Goal: Task Accomplishment & Management: Manage account settings

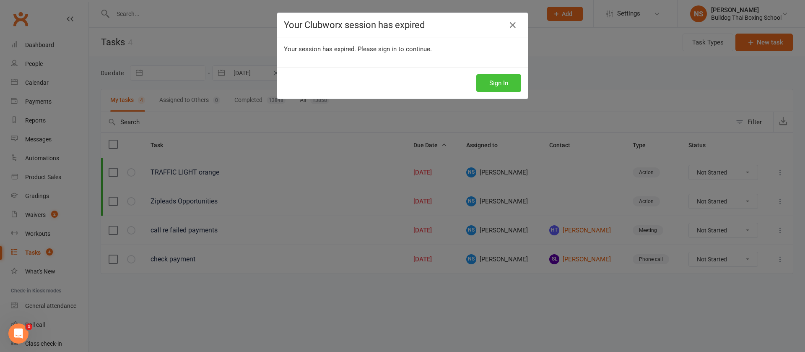
click at [496, 78] on button "Sign In" at bounding box center [498, 83] width 45 height 18
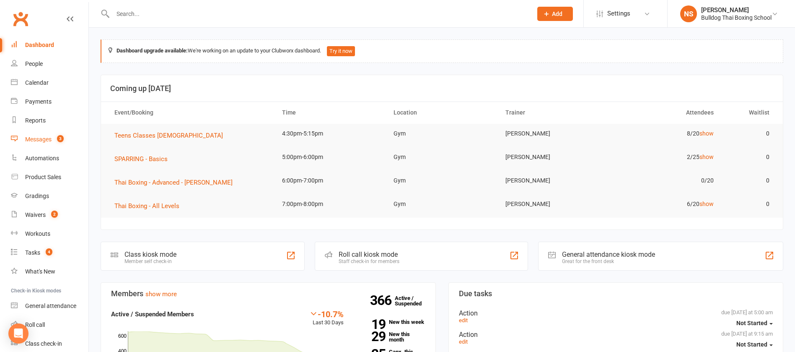
click at [49, 139] on div "Messages" at bounding box center [38, 139] width 26 height 7
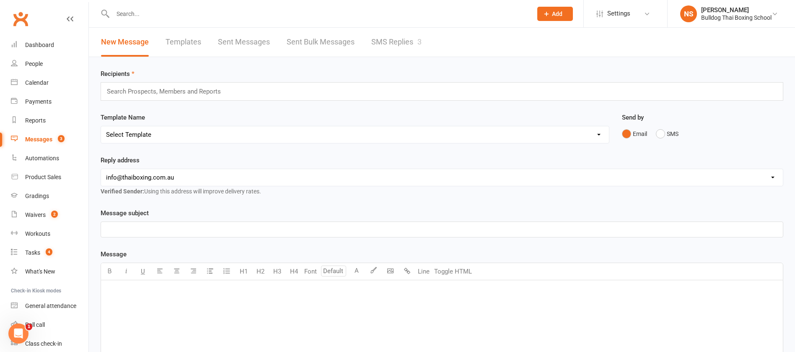
click at [392, 42] on link "SMS Replies 3" at bounding box center [397, 42] width 50 height 29
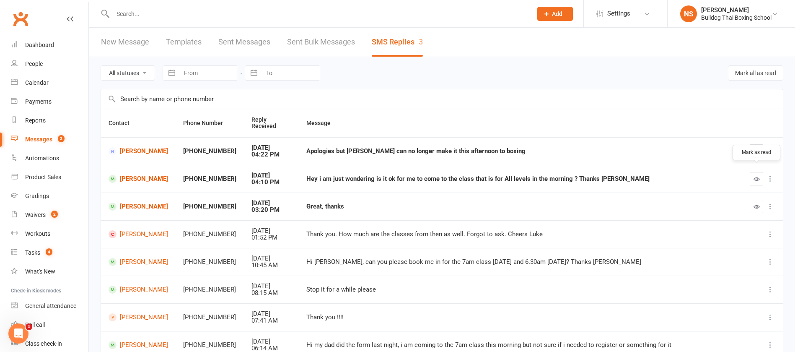
click at [758, 176] on icon "button" at bounding box center [757, 179] width 6 height 6
click at [149, 175] on link "[PERSON_NAME]" at bounding box center [139, 179] width 60 height 8
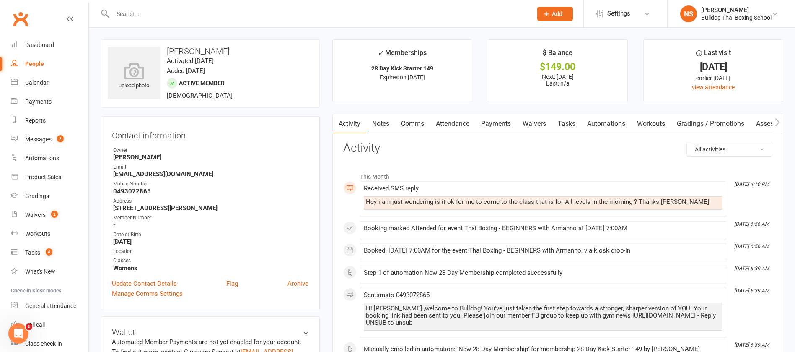
click at [415, 121] on link "Comms" at bounding box center [412, 123] width 35 height 19
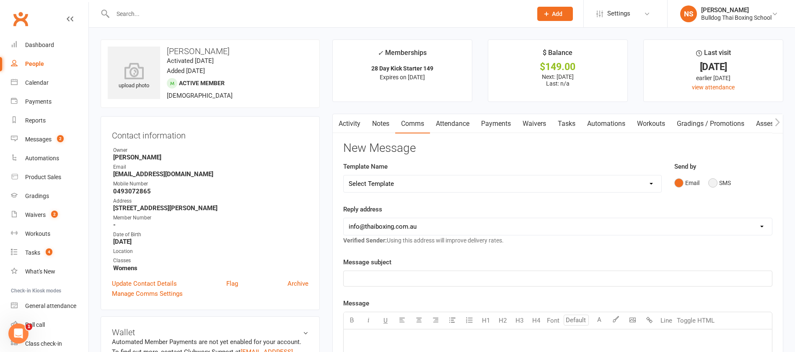
click at [715, 179] on button "SMS" at bounding box center [720, 183] width 23 height 16
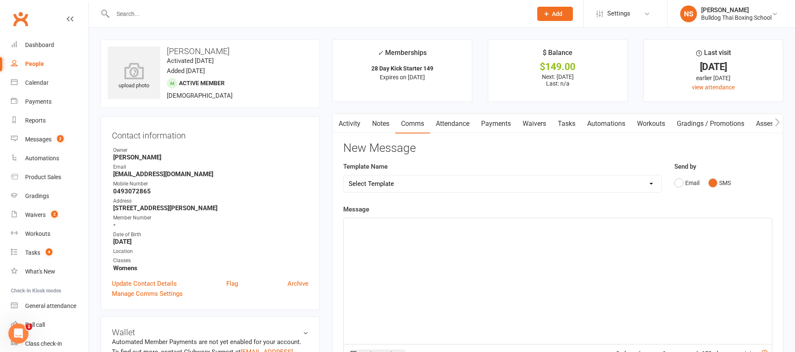
drag, startPoint x: 374, startPoint y: 226, endPoint x: 373, endPoint y: 206, distance: 19.7
click at [371, 213] on div "Message ﻿ 0 chars (approx. 1 messages), 650 chars remaining. Sent this month: 3…" at bounding box center [557, 323] width 429 height 239
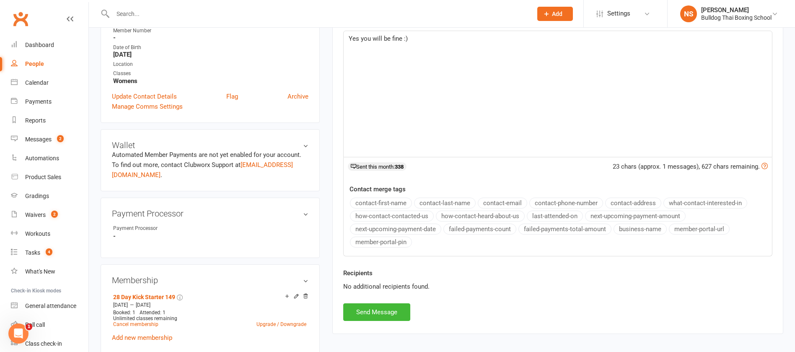
scroll to position [189, 0]
click at [371, 312] on button "Send Message" at bounding box center [376, 310] width 67 height 18
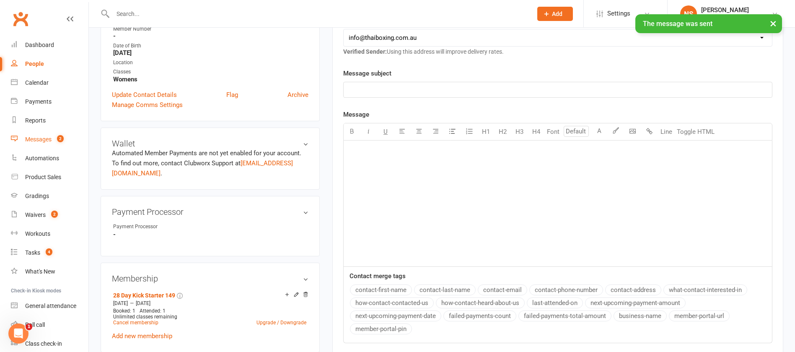
click at [42, 141] on div "Messages" at bounding box center [38, 139] width 26 height 7
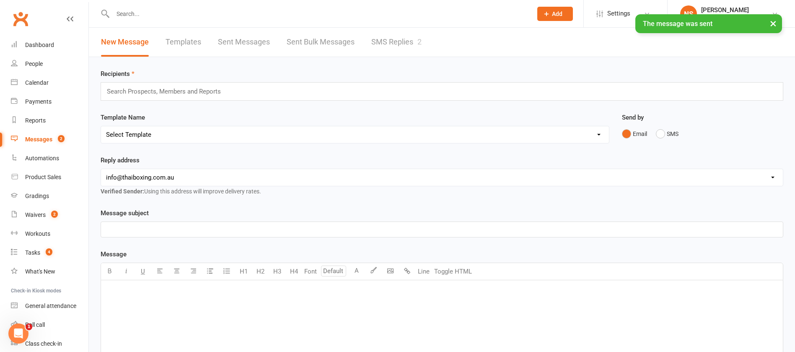
click at [401, 36] on link "SMS Replies 2" at bounding box center [397, 42] width 50 height 29
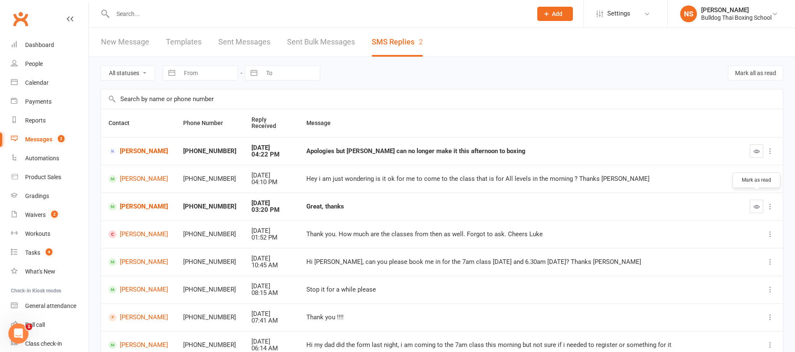
click at [759, 203] on icon "button" at bounding box center [757, 206] width 6 height 6
drag, startPoint x: 755, startPoint y: 142, endPoint x: 449, endPoint y: 42, distance: 321.4
click at [755, 148] on icon "button" at bounding box center [757, 151] width 6 height 6
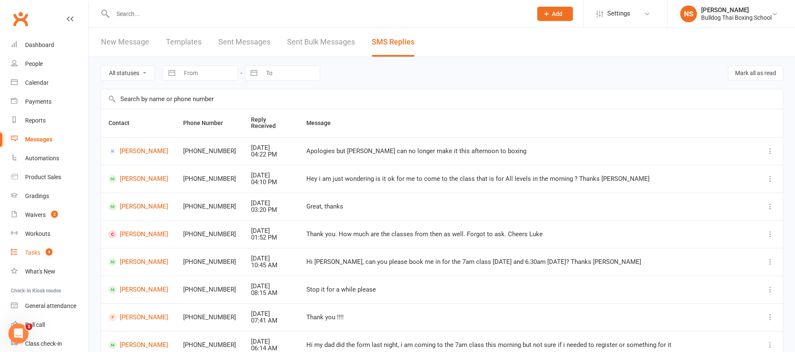
click at [36, 254] on div "Tasks" at bounding box center [32, 252] width 15 height 7
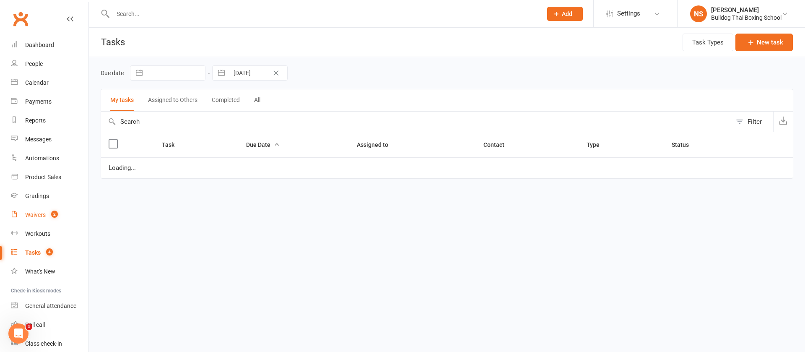
click at [34, 214] on div "Waivers" at bounding box center [35, 214] width 21 height 7
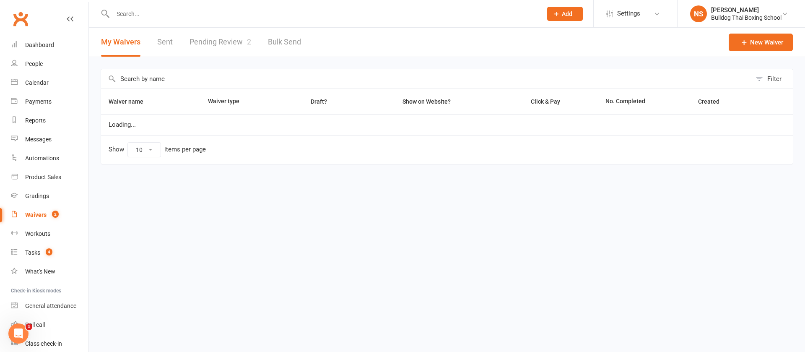
click at [237, 42] on link "Pending Review 2" at bounding box center [221, 42] width 62 height 29
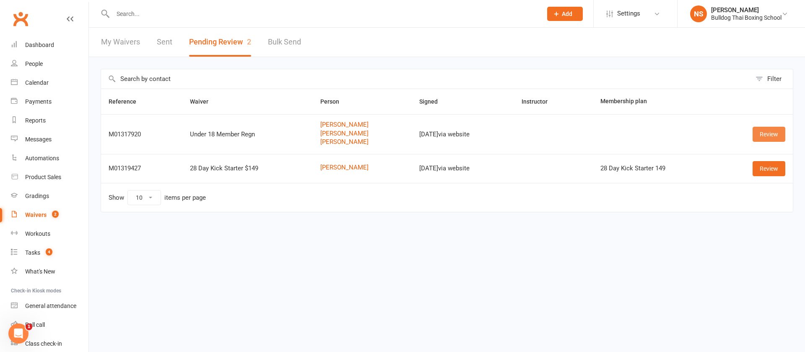
click at [766, 134] on link "Review" at bounding box center [769, 134] width 33 height 15
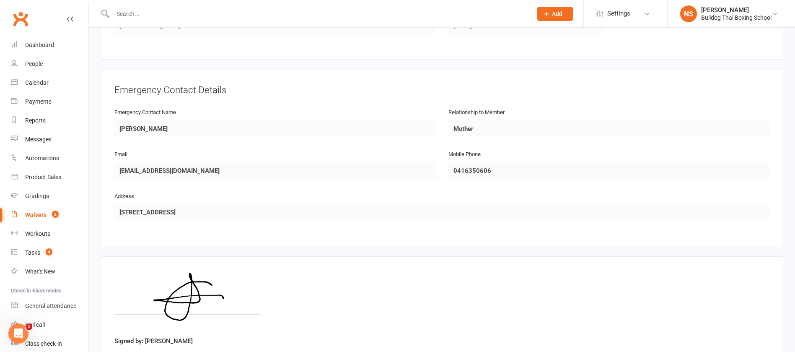
scroll to position [988, 0]
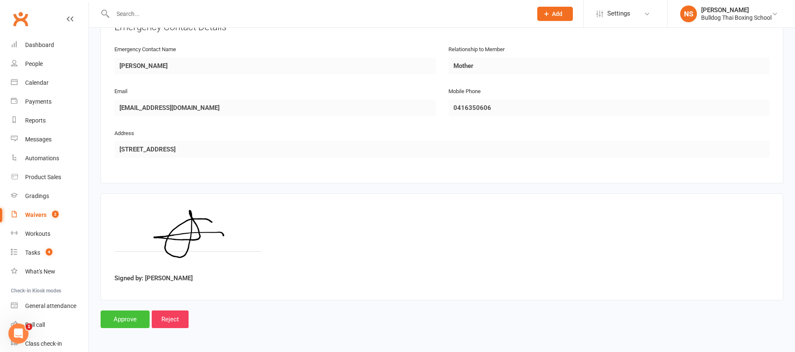
click at [124, 320] on input "Approve" at bounding box center [125, 319] width 49 height 18
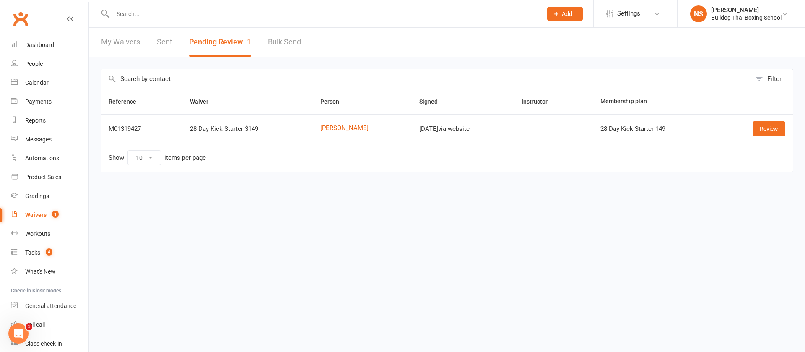
click at [610, 208] on html "Prospect Member Non-attending contact Class / event Appointment Grading event T…" at bounding box center [402, 104] width 805 height 208
click at [127, 13] on input "text" at bounding box center [323, 14] width 426 height 12
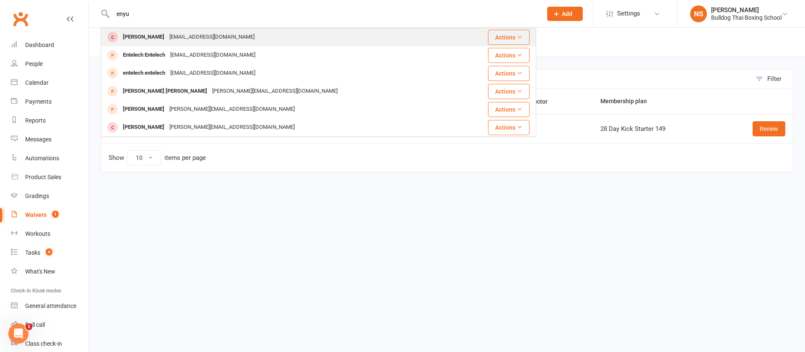
type input "enyu"
click at [147, 32] on div "[PERSON_NAME]" at bounding box center [143, 37] width 47 height 12
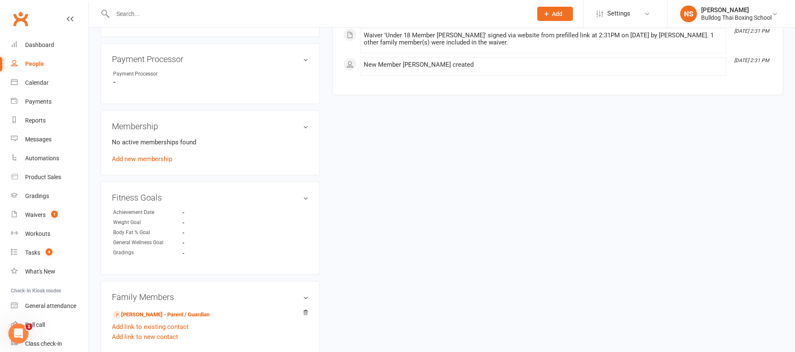
scroll to position [503, 0]
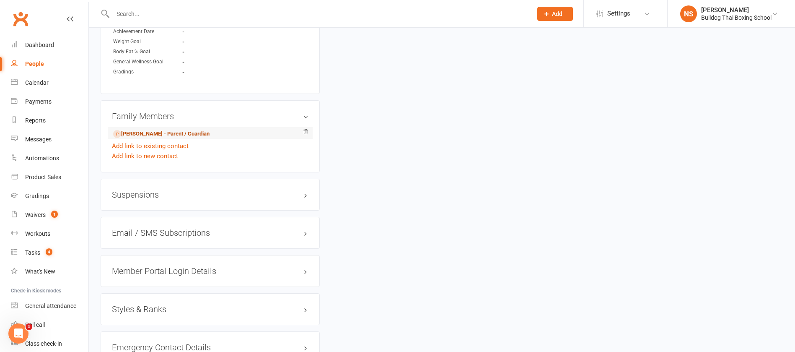
click at [145, 132] on link "[PERSON_NAME] - Parent / Guardian" at bounding box center [161, 134] width 96 height 9
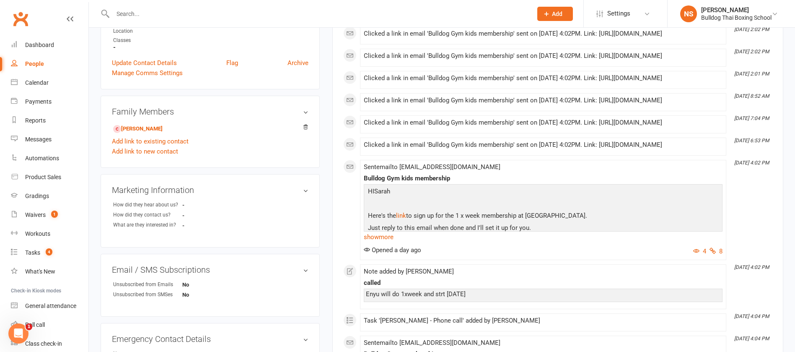
scroll to position [189, 0]
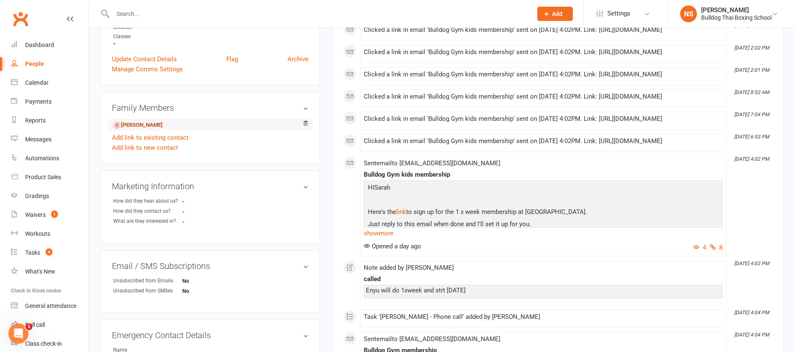
click at [146, 122] on link "[PERSON_NAME]" at bounding box center [137, 125] width 49 height 9
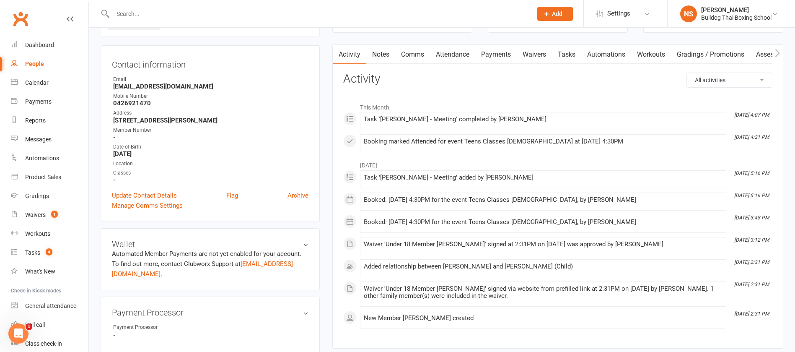
scroll to position [189, 0]
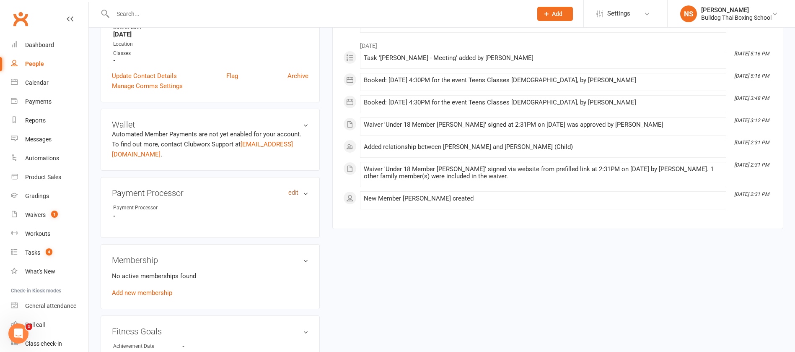
click at [294, 194] on link "edit" at bounding box center [293, 192] width 10 height 7
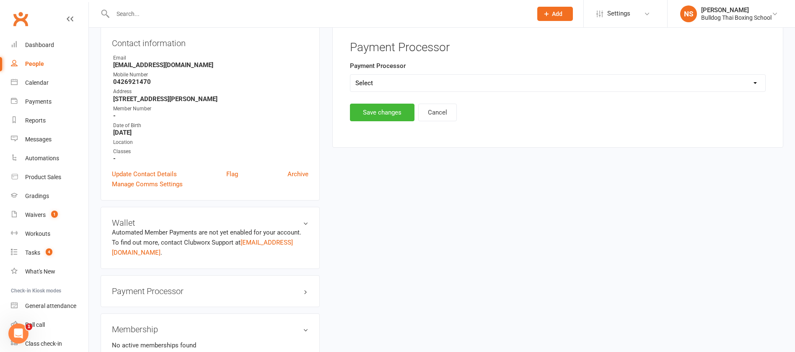
scroll to position [72, 0]
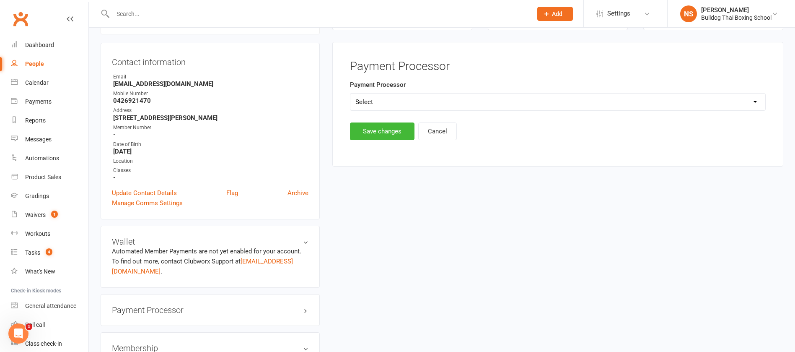
click at [392, 100] on select "Select Ezypay Ezidebit Cash Credit Card Ezypay Kids" at bounding box center [558, 102] width 415 height 17
select select "Ezypay Kids"
click at [351, 94] on select "Select Ezypay Ezidebit Cash Credit Card Ezypay Kids" at bounding box center [558, 102] width 415 height 17
click at [373, 133] on button "Save changes" at bounding box center [382, 131] width 65 height 18
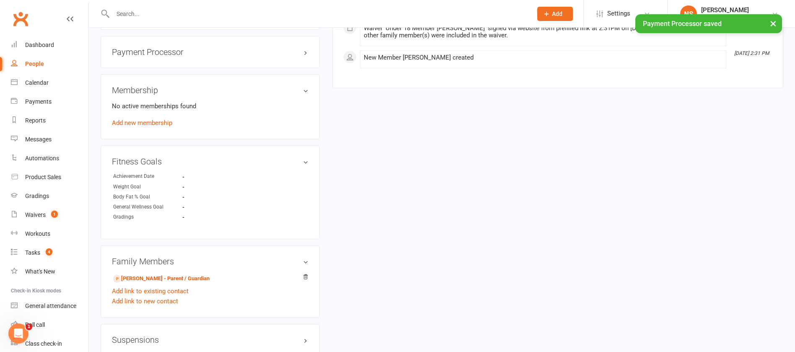
scroll to position [323, 0]
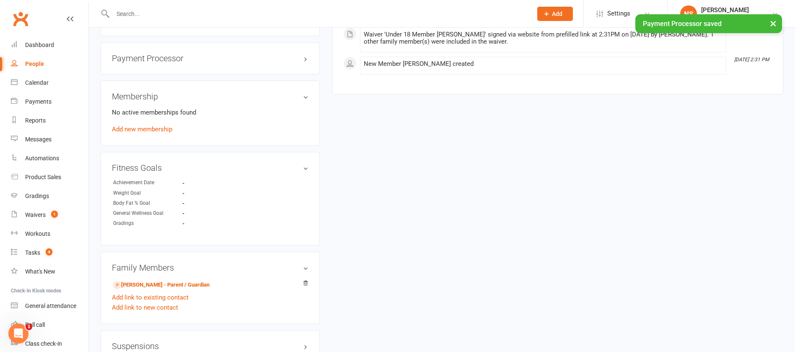
click at [152, 130] on link "Add new membership" at bounding box center [142, 129] width 60 height 8
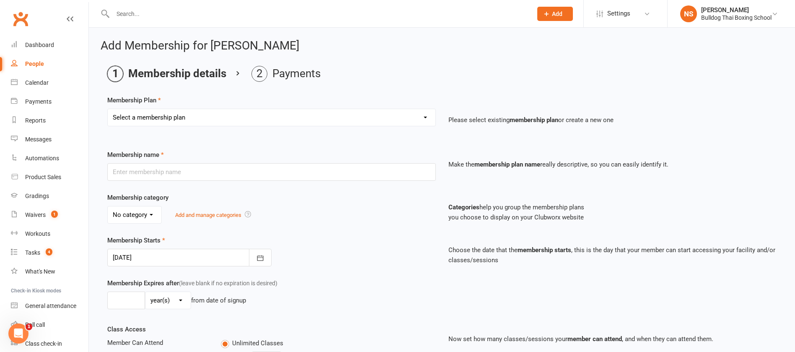
click at [156, 117] on select "Select a membership plan Create new Membership Plan 2 X WEEK MSHIP 1xWeek 25/we…" at bounding box center [272, 117] width 328 height 17
select select "28"
click at [108, 109] on select "Select a membership plan Create new Membership Plan 2 X WEEK MSHIP 1xWeek 25/we…" at bounding box center [272, 117] width 328 height 17
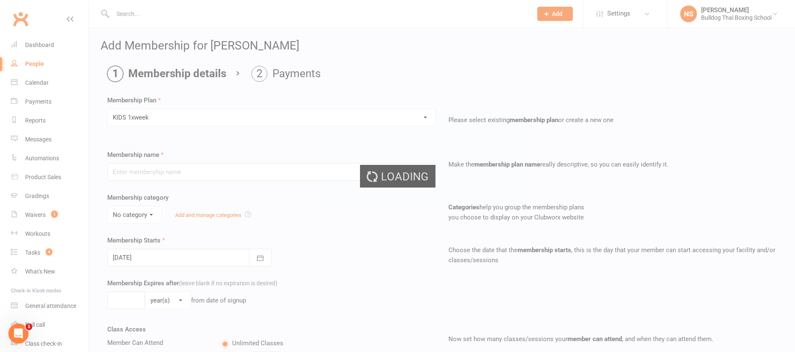
type input "KIDS 1xweek"
type input "0"
type input "1"
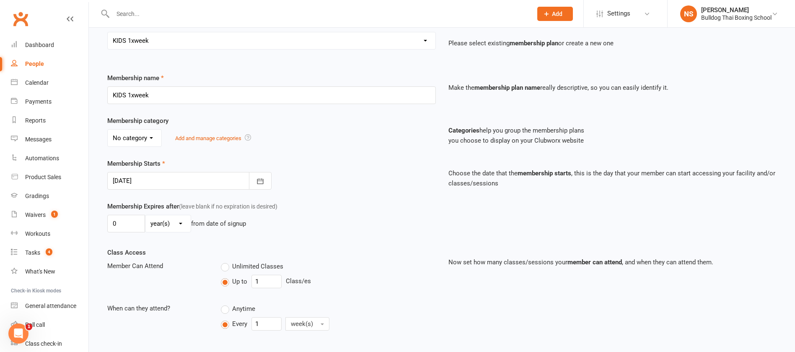
scroll to position [209, 0]
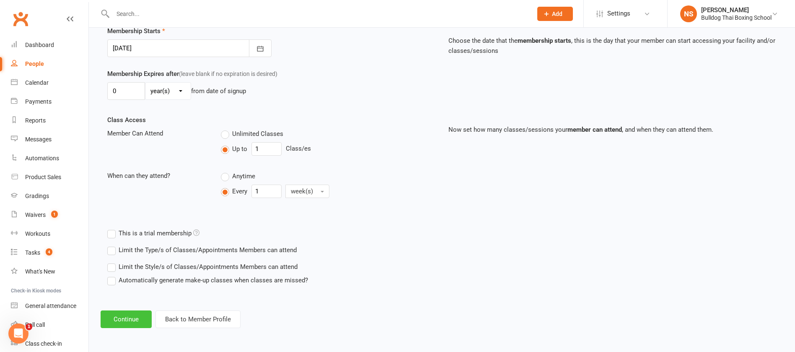
click at [111, 314] on button "Continue" at bounding box center [126, 319] width 51 height 18
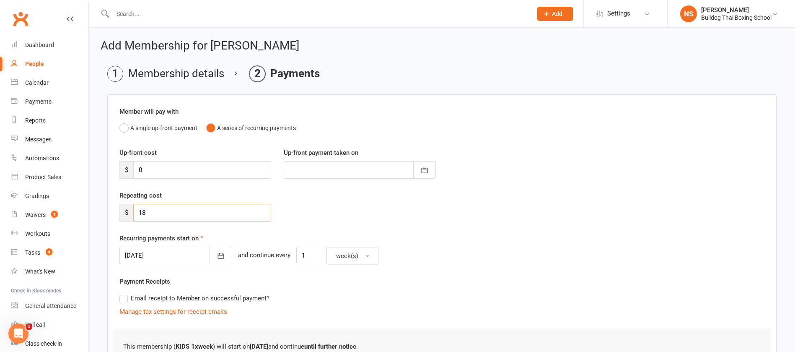
drag, startPoint x: 159, startPoint y: 215, endPoint x: 125, endPoint y: 209, distance: 34.5
click at [126, 210] on div "$ 18" at bounding box center [196, 213] width 152 height 18
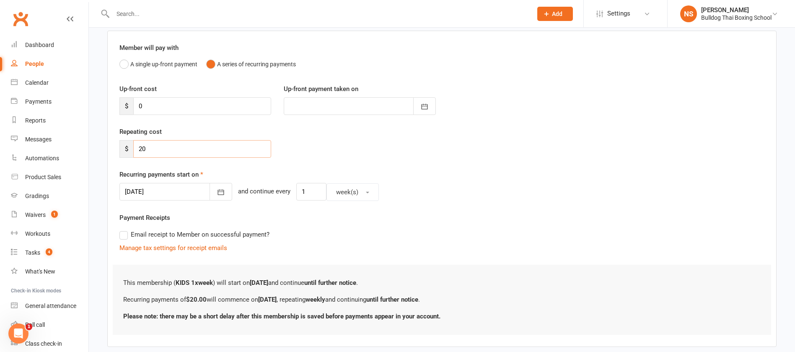
scroll to position [109, 0]
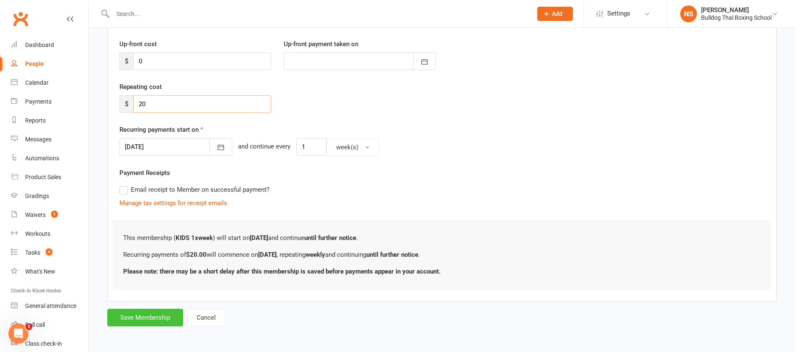
type input "20"
click at [161, 315] on button "Save Membership" at bounding box center [145, 318] width 76 height 18
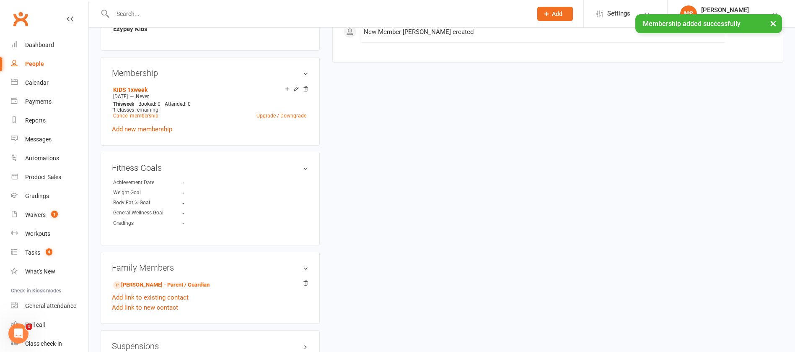
scroll to position [599, 0]
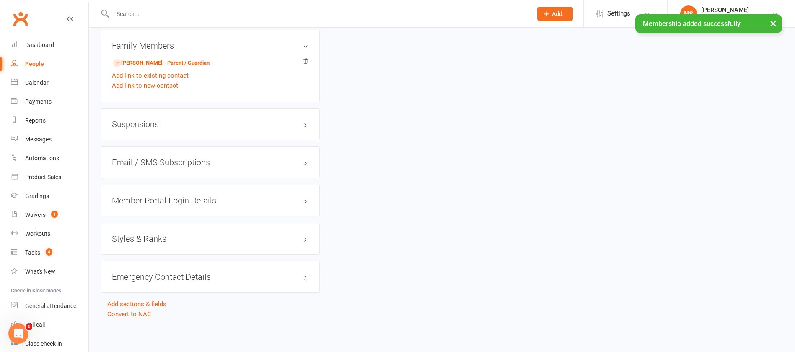
click at [174, 201] on h3 "Member Portal Login Details" at bounding box center [210, 200] width 197 height 9
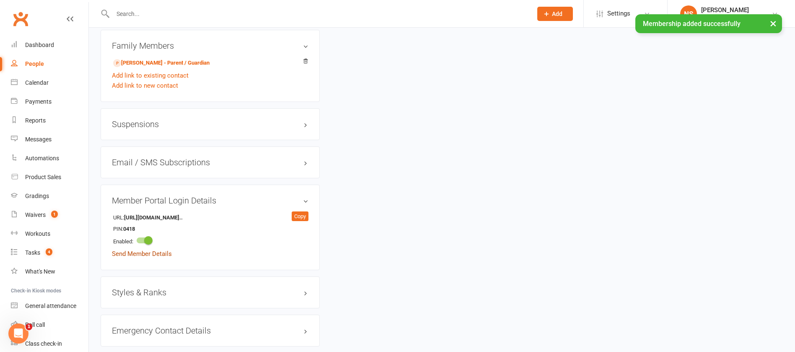
click at [166, 252] on link "Send Member Details" at bounding box center [142, 254] width 60 height 8
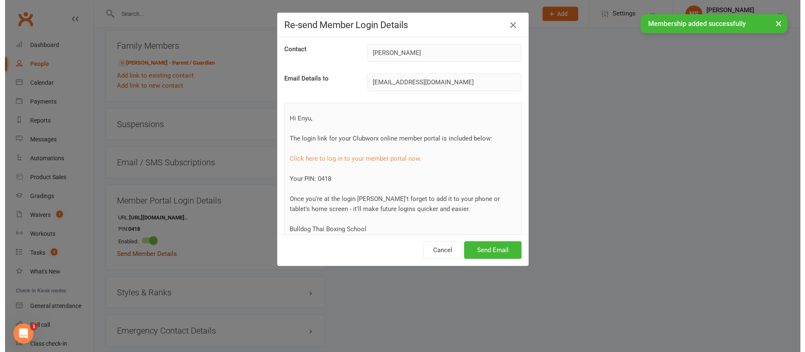
scroll to position [589, 0]
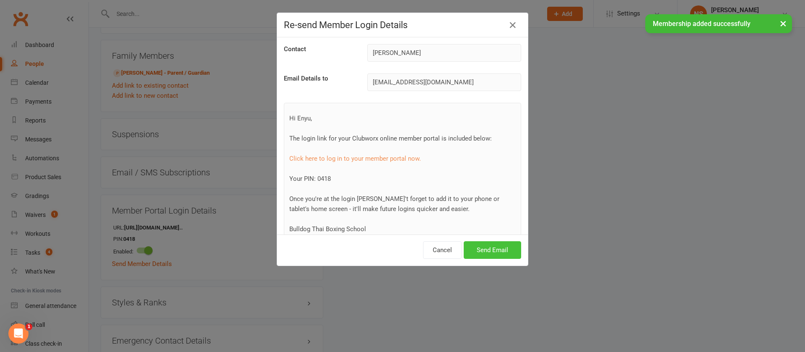
click at [473, 251] on button "Send Email" at bounding box center [492, 250] width 57 height 18
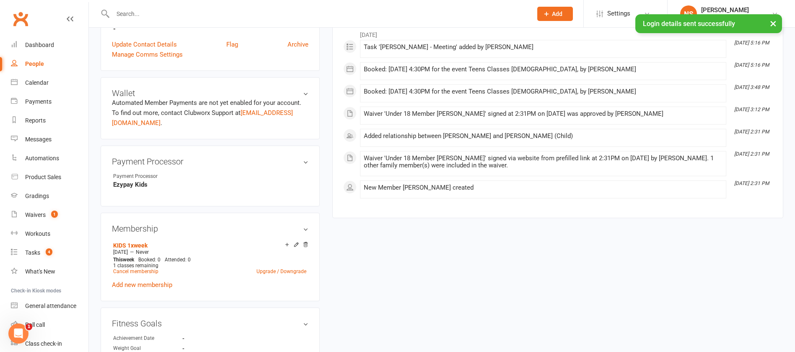
scroll to position [0, 0]
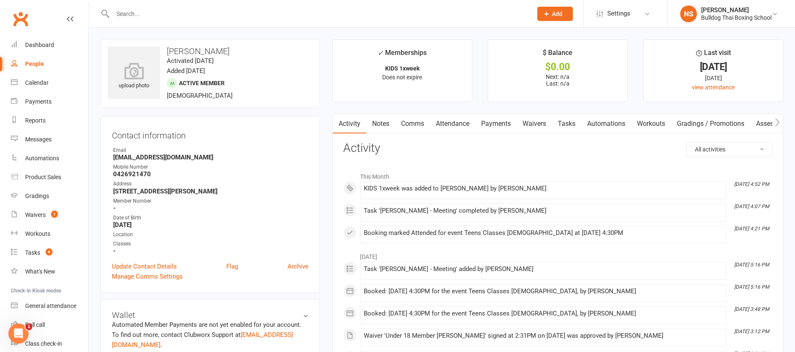
click at [413, 122] on link "Comms" at bounding box center [412, 123] width 35 height 19
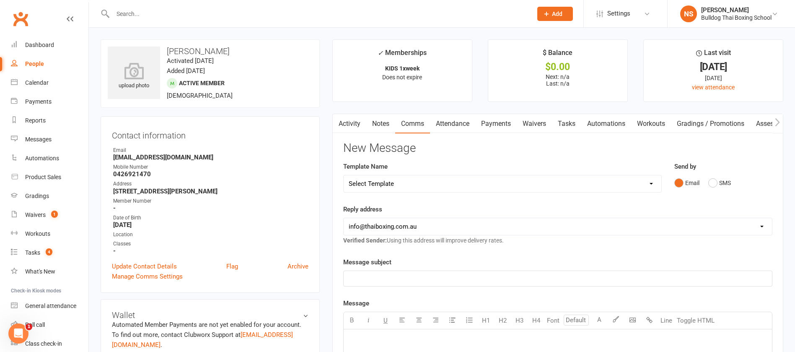
click at [413, 180] on select "Select Template [Email] Price Increase 28 Day Kick starter [SMS] 10 Pass Check …" at bounding box center [503, 183] width 318 height 17
select select "156"
click at [344, 175] on select "Select Template [Email] Price Increase 28 Day Kick starter [SMS] 10 Pass Check …" at bounding box center [503, 183] width 318 height 17
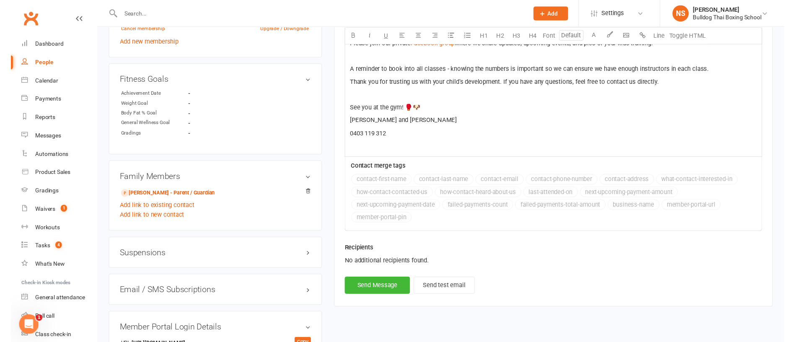
scroll to position [503, 0]
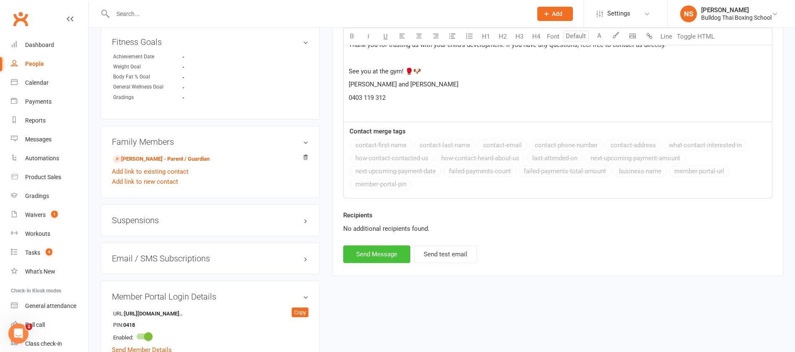
click at [397, 249] on button "Send Message" at bounding box center [376, 254] width 67 height 18
select select
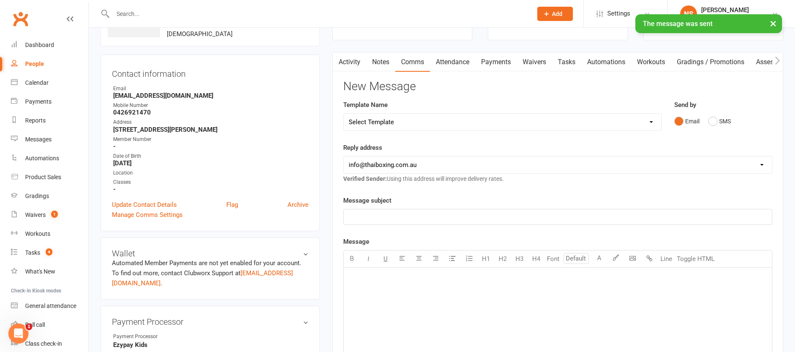
scroll to position [0, 0]
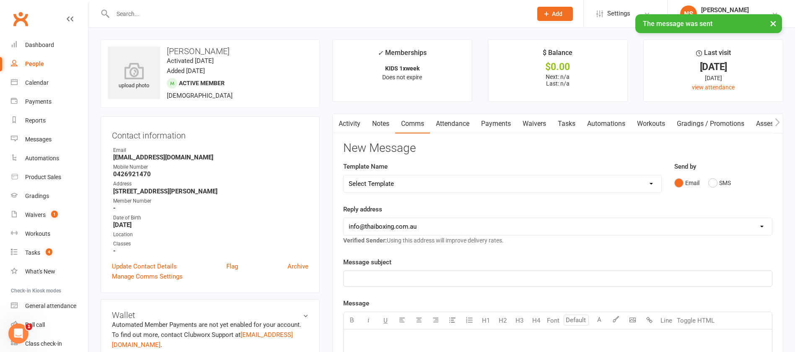
click at [567, 122] on link "Tasks" at bounding box center [566, 123] width 29 height 19
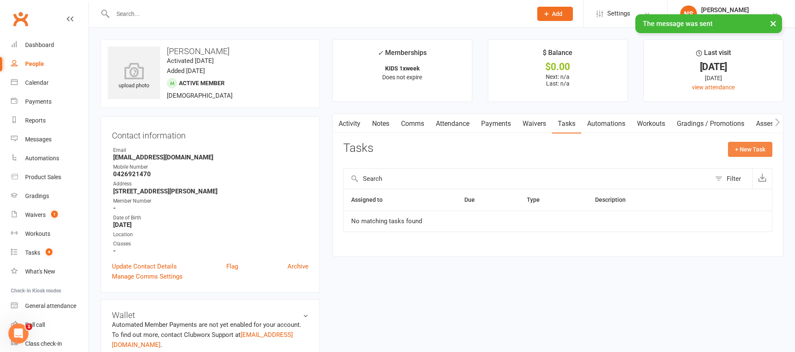
click at [737, 148] on button "+ New Task" at bounding box center [750, 149] width 44 height 15
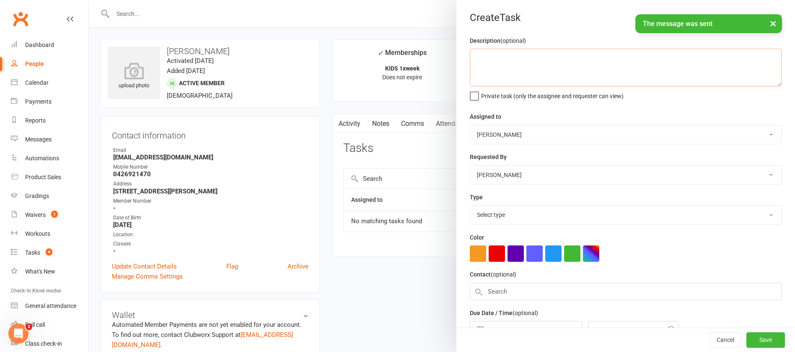
click at [503, 67] on textarea at bounding box center [626, 68] width 312 height 38
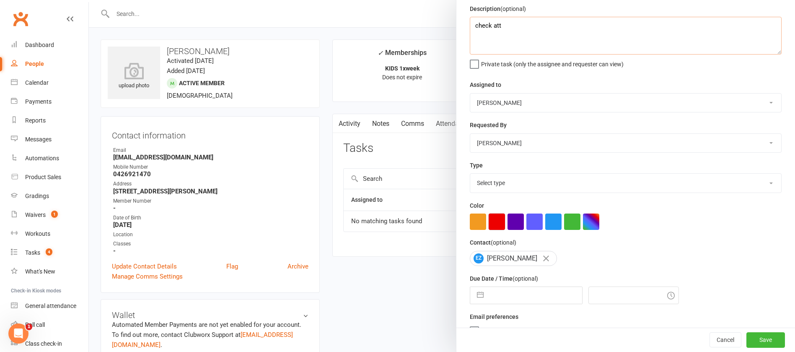
scroll to position [50, 0]
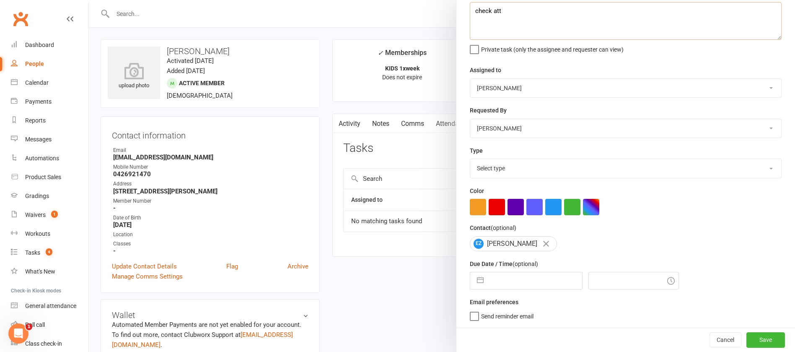
type textarea "check att"
click at [497, 164] on select "Select type Action E-mail Meeting Phone call Text Add new task type" at bounding box center [625, 168] width 311 height 18
click at [506, 169] on select "Select type Action E-mail Meeting Phone call Text Add new task type" at bounding box center [625, 168] width 311 height 18
select select "12049"
click at [470, 159] on select "Select type Action E-mail Meeting Phone call Text Add new task type" at bounding box center [625, 168] width 311 height 18
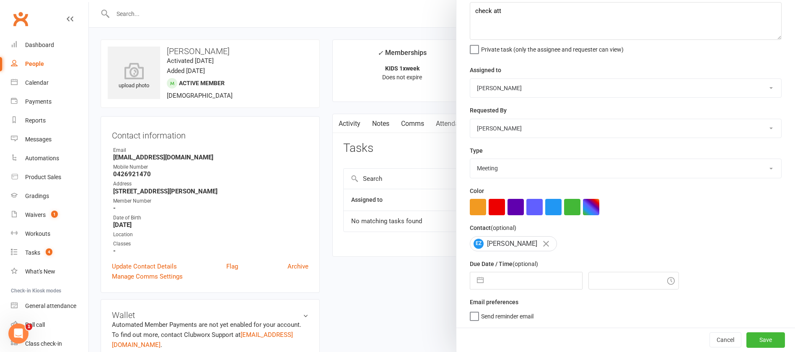
click at [525, 275] on input "text" at bounding box center [535, 280] width 94 height 17
select select "6"
select select "2025"
select select "7"
select select "2025"
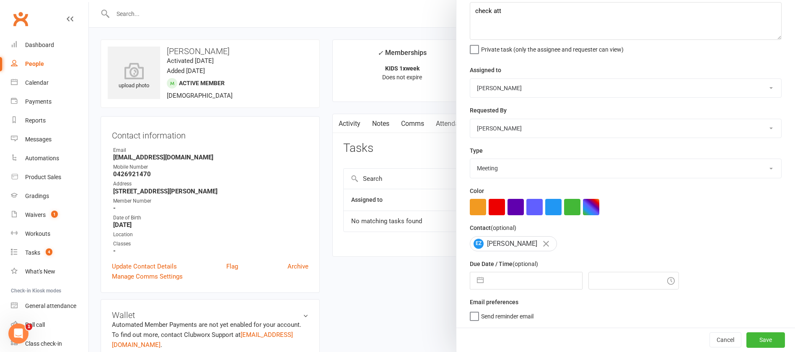
select select "8"
select select "2025"
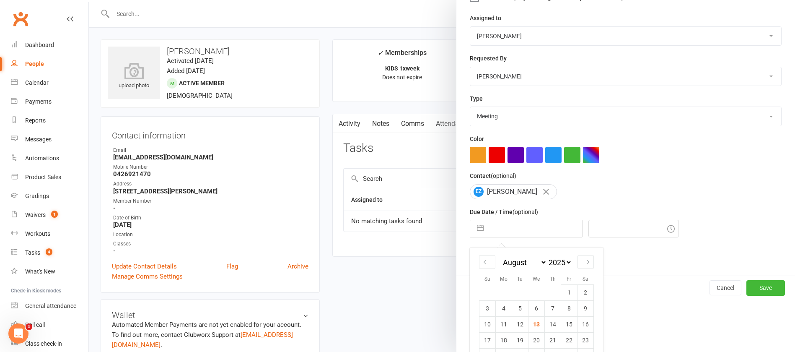
scroll to position [140, 0]
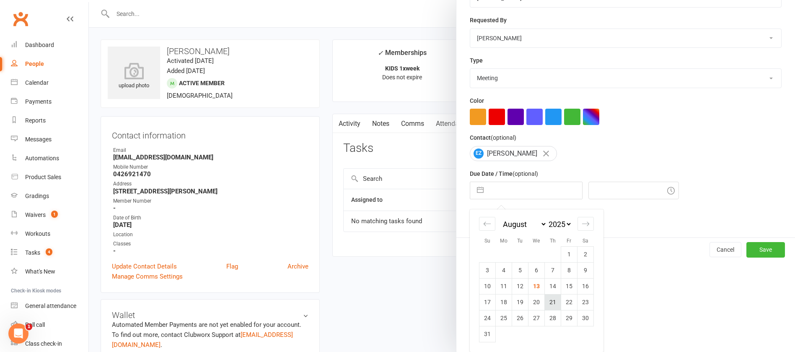
click at [550, 302] on td "21" at bounding box center [553, 302] width 16 height 16
type input "[DATE]"
type input "5:00pm"
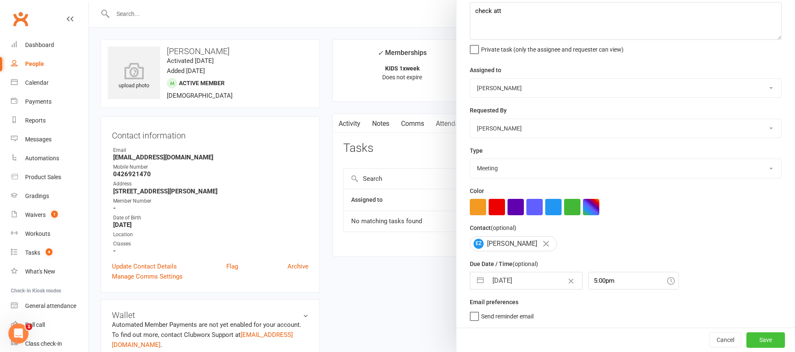
click at [752, 335] on button "Save" at bounding box center [766, 339] width 39 height 15
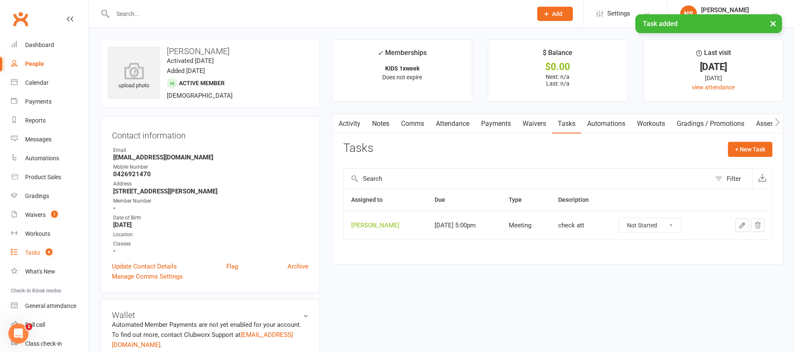
click at [31, 252] on div "Tasks" at bounding box center [32, 252] width 15 height 7
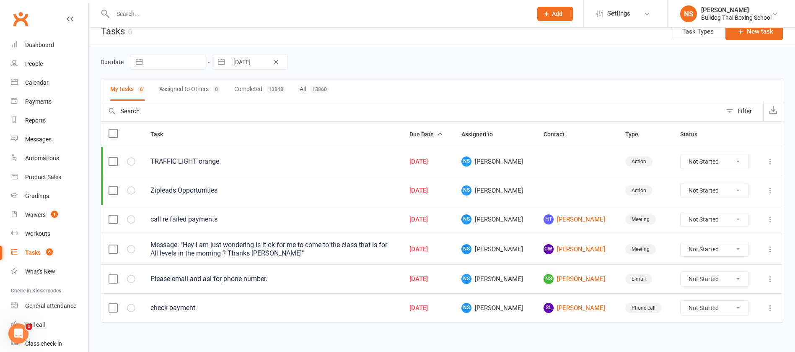
scroll to position [17, 0]
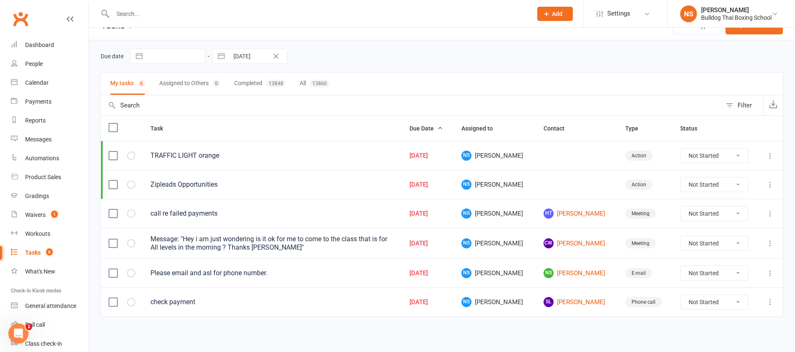
click at [738, 242] on select "Not Started In Progress Waiting Complete" at bounding box center [715, 243] width 68 height 14
click at [681, 236] on select "Not Started In Progress Waiting Complete" at bounding box center [715, 243] width 68 height 14
select select "unstarted"
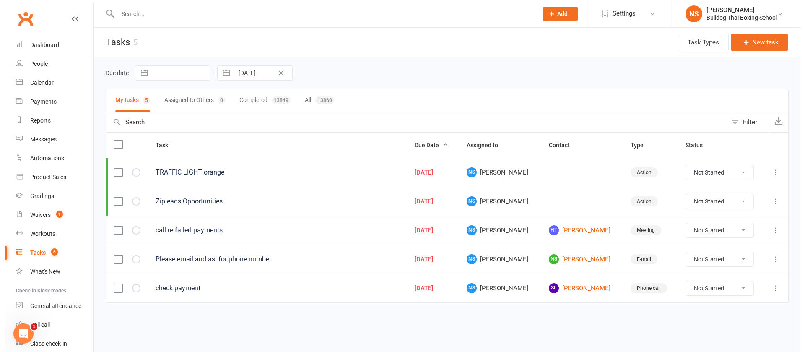
scroll to position [0, 0]
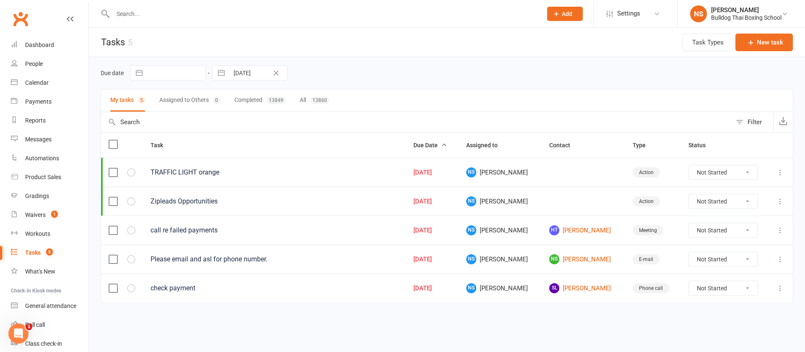
drag, startPoint x: 749, startPoint y: 288, endPoint x: 745, endPoint y: 298, distance: 10.9
click at [748, 288] on select "Not Started In Progress Waiting Complete" at bounding box center [723, 288] width 69 height 14
click at [720, 285] on select "Not Started In Progress Waiting Complete" at bounding box center [723, 288] width 69 height 14
click at [720, 284] on select "Not Started In Progress Waiting Complete" at bounding box center [723, 288] width 69 height 14
click at [689, 281] on select "Not Started In Progress Waiting Complete" at bounding box center [723, 288] width 69 height 14
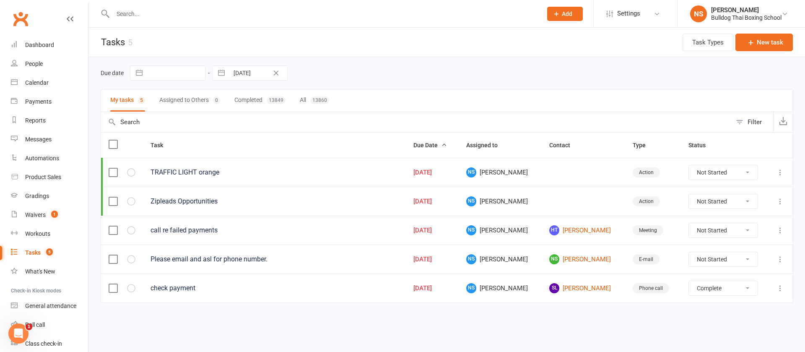
select select "unstarted"
click at [35, 249] on div "Tasks" at bounding box center [33, 252] width 16 height 7
click at [555, 257] on link "NS [PERSON_NAME]" at bounding box center [587, 259] width 70 height 10
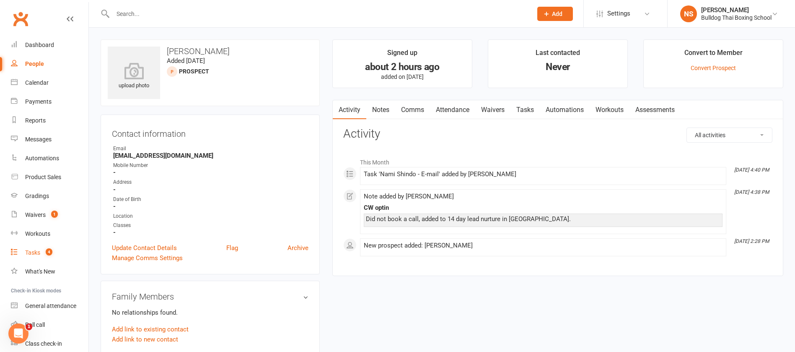
click at [37, 252] on div "Tasks" at bounding box center [32, 252] width 15 height 7
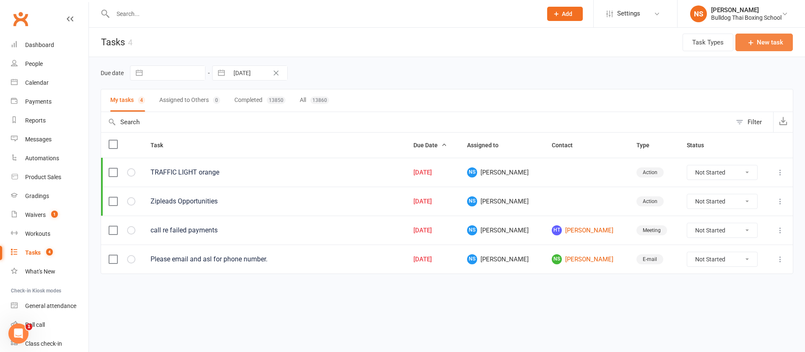
click at [754, 39] on icon "button" at bounding box center [751, 42] width 8 height 8
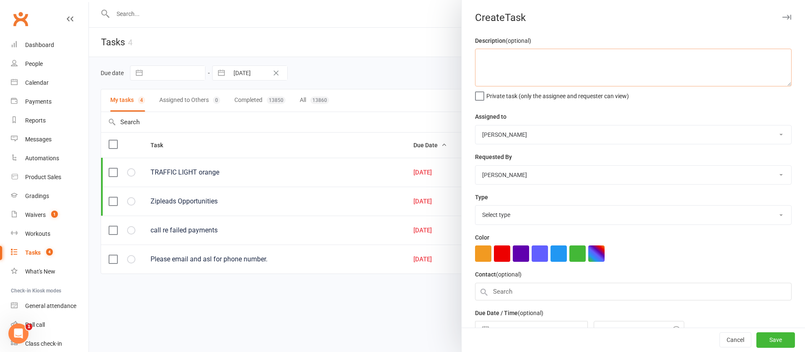
click at [507, 64] on textarea at bounding box center [633, 68] width 317 height 38
type textarea "turn off ads if not going well"
click at [512, 216] on select "Select type Action E-mail Meeting Phone call Text Add new task type" at bounding box center [633, 214] width 316 height 18
select select "26436"
click at [475, 207] on select "Select type Action E-mail Meeting Phone call Text Add new task type" at bounding box center [633, 214] width 316 height 18
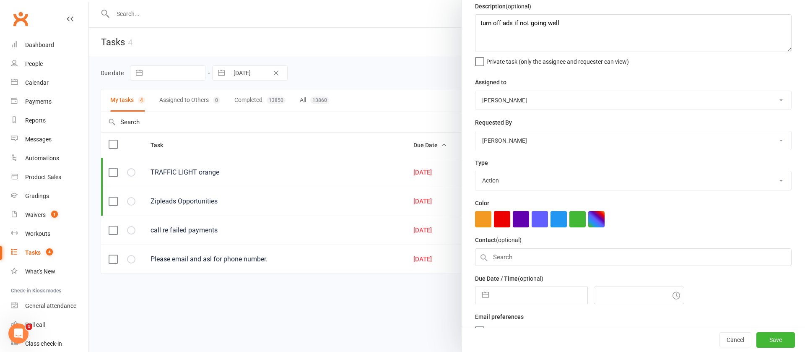
scroll to position [52, 0]
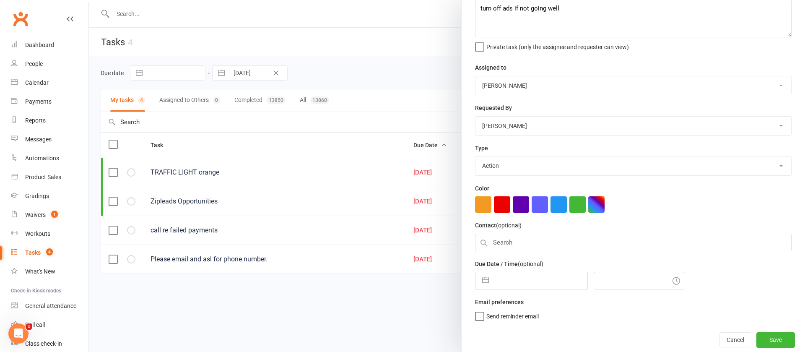
drag, startPoint x: 570, startPoint y: 201, endPoint x: 558, endPoint y: 225, distance: 27.0
click at [569, 201] on button "button" at bounding box center [577, 204] width 16 height 16
click at [530, 279] on input "text" at bounding box center [540, 280] width 94 height 17
select select "6"
select select "2025"
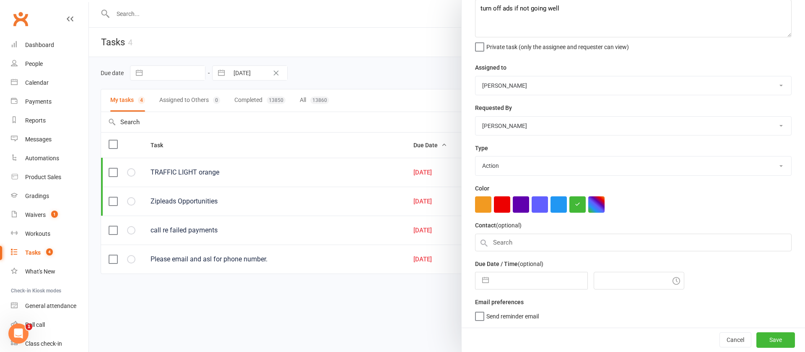
select select "7"
select select "2025"
select select "8"
select select "2025"
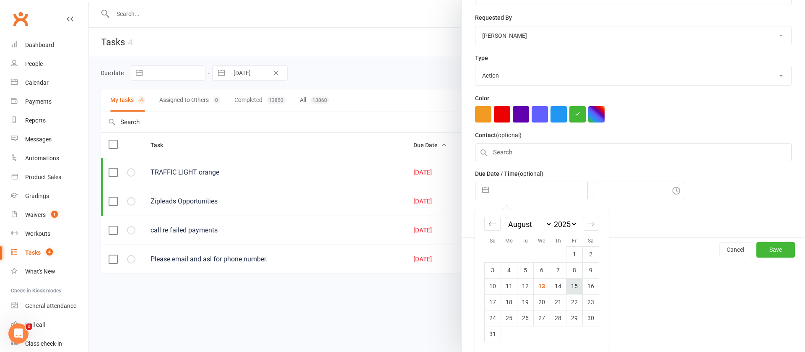
click at [572, 284] on td "15" at bounding box center [574, 286] width 16 height 16
type input "[DATE]"
type input "5:15pm"
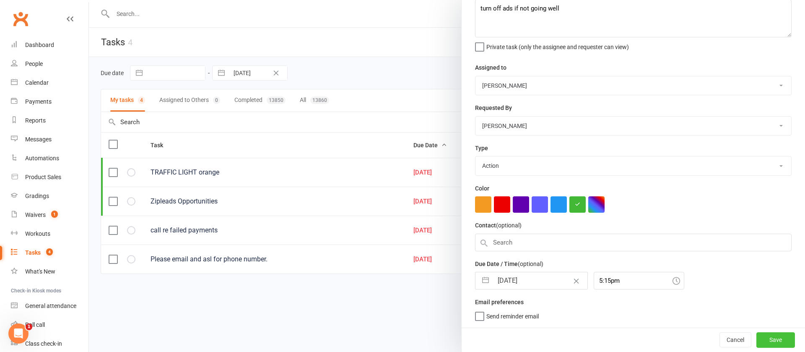
click at [760, 340] on button "Save" at bounding box center [775, 339] width 39 height 15
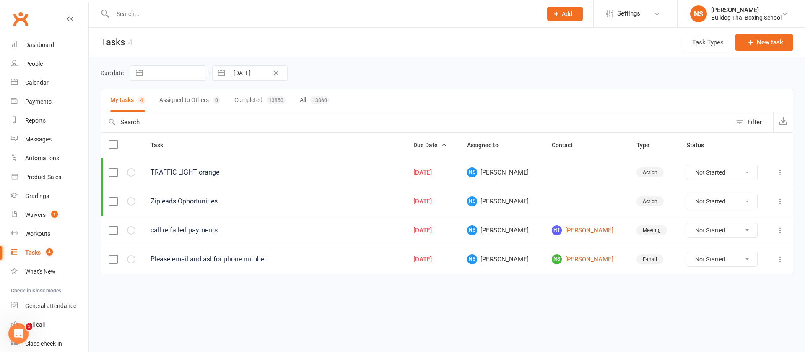
click at [33, 252] on div "Tasks" at bounding box center [33, 252] width 16 height 7
click at [569, 257] on link "NS [PERSON_NAME]" at bounding box center [587, 259] width 70 height 10
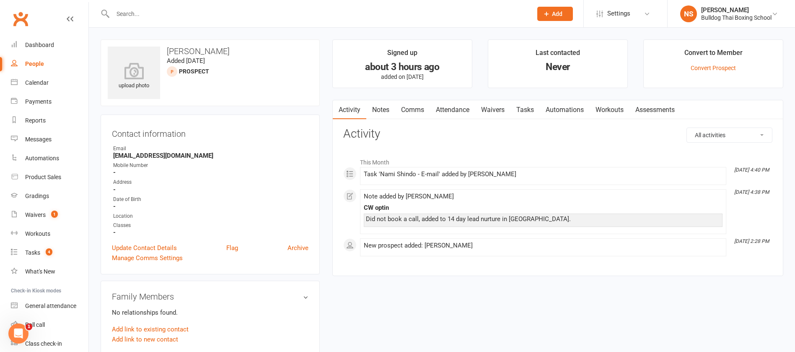
click at [414, 112] on link "Comms" at bounding box center [412, 109] width 35 height 19
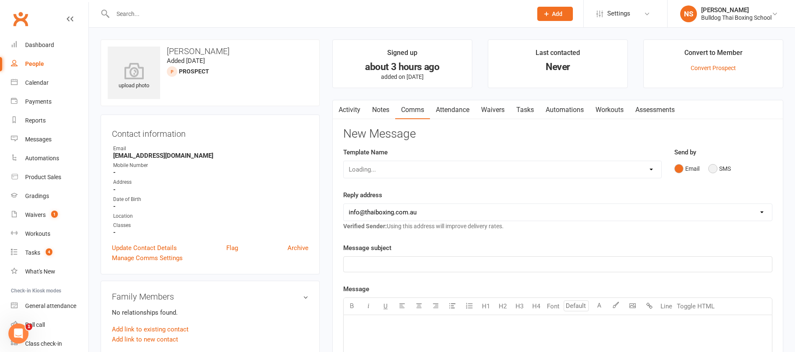
click at [711, 170] on button "SMS" at bounding box center [720, 169] width 23 height 16
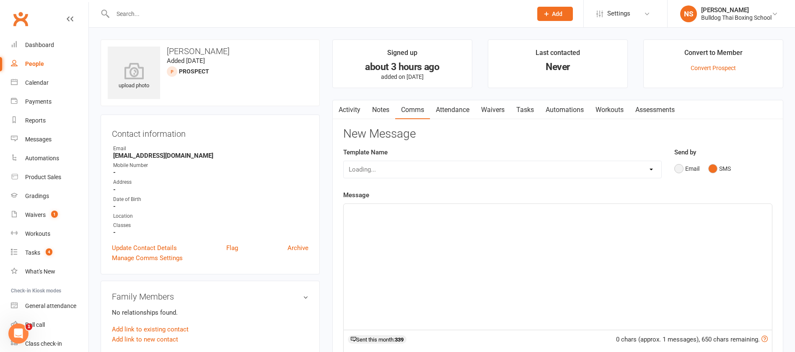
click at [676, 168] on button "Email" at bounding box center [687, 169] width 25 height 16
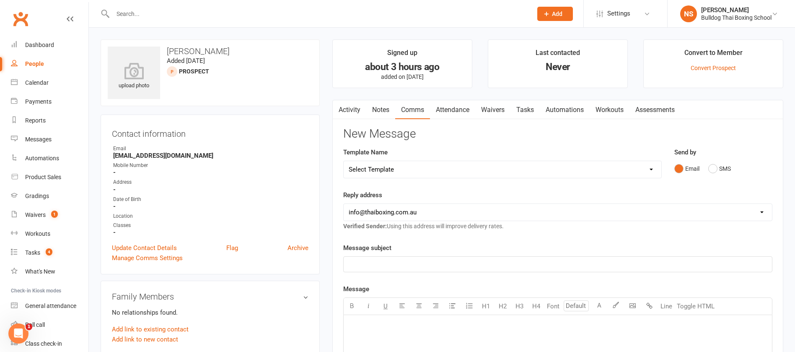
click at [408, 258] on div "﻿" at bounding box center [558, 264] width 429 height 15
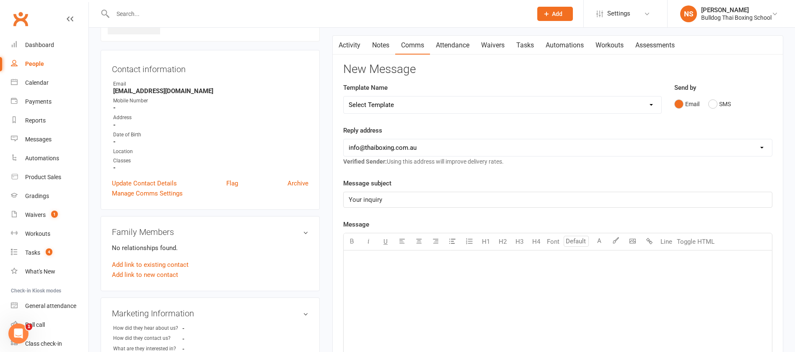
scroll to position [126, 0]
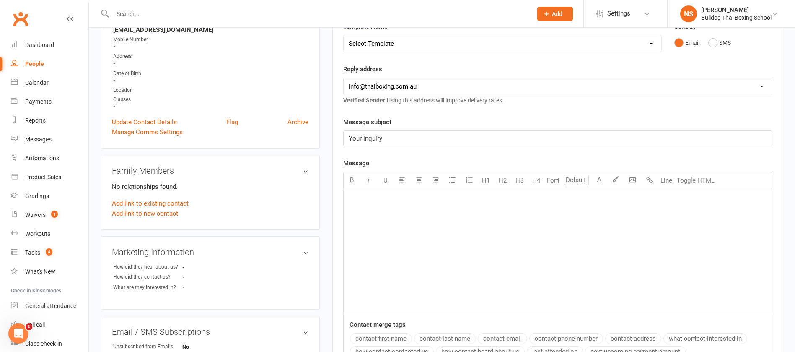
click at [366, 216] on div "﻿" at bounding box center [558, 252] width 429 height 126
click at [422, 215] on p "Thanks for your inquiry" at bounding box center [558, 213] width 418 height 10
drag, startPoint x: 509, startPoint y: 225, endPoint x: 468, endPoint y: 223, distance: 41.1
click at [468, 224] on p "Are you after classes for your self ? Or for yuour kids" at bounding box center [558, 226] width 418 height 10
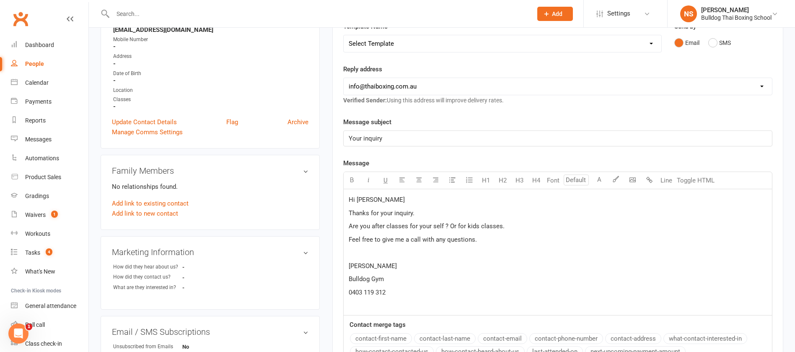
click at [398, 201] on p "Hi [PERSON_NAME]" at bounding box center [558, 200] width 418 height 10
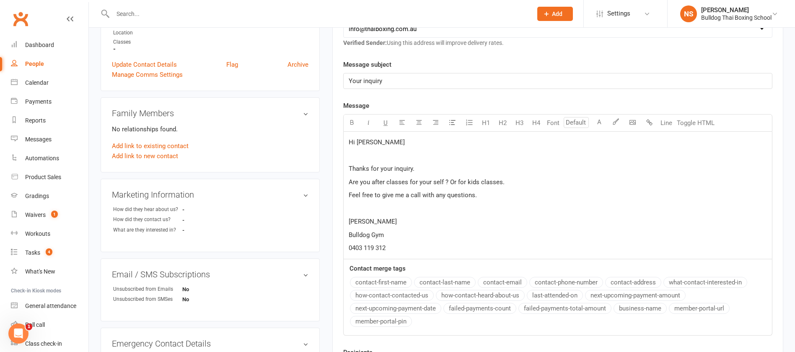
scroll to position [314, 0]
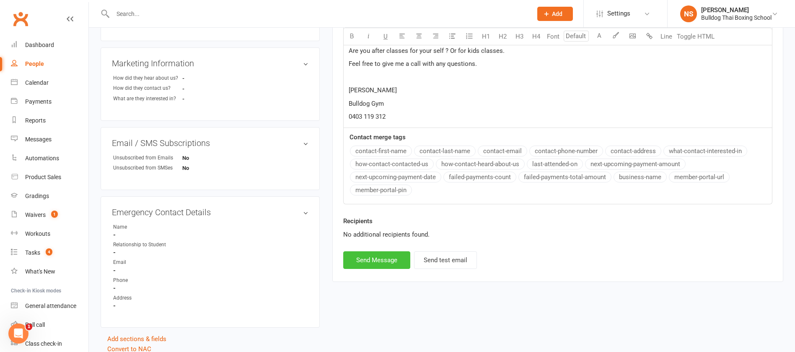
click at [390, 264] on button "Send Message" at bounding box center [376, 260] width 67 height 18
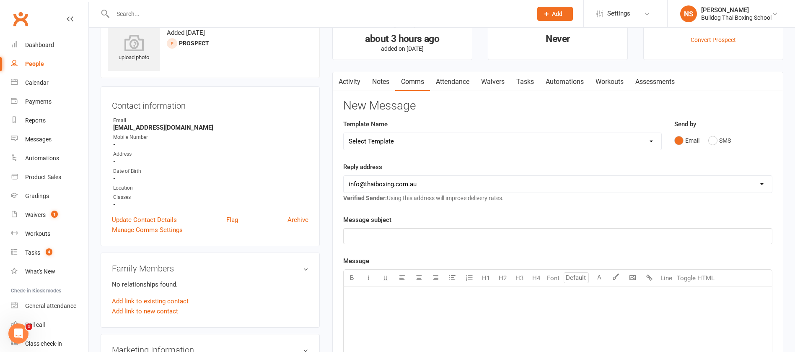
scroll to position [0, 0]
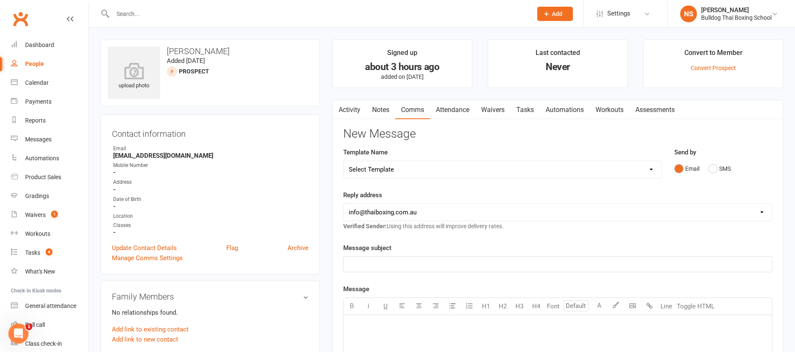
click at [352, 112] on link "Activity" at bounding box center [350, 109] width 34 height 19
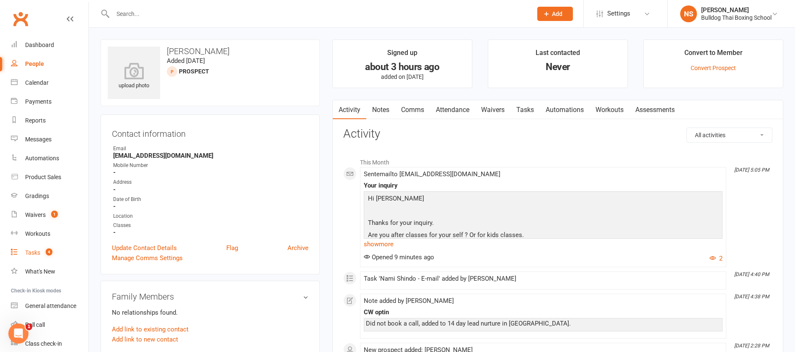
click at [32, 253] on div "Tasks" at bounding box center [32, 252] width 15 height 7
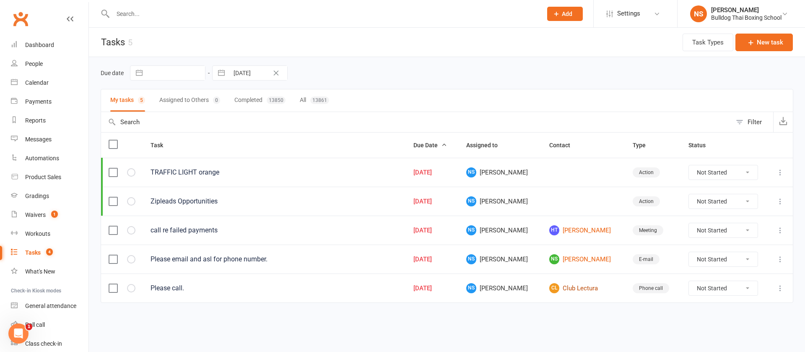
click at [576, 286] on link "CL Club Lectura" at bounding box center [583, 288] width 68 height 10
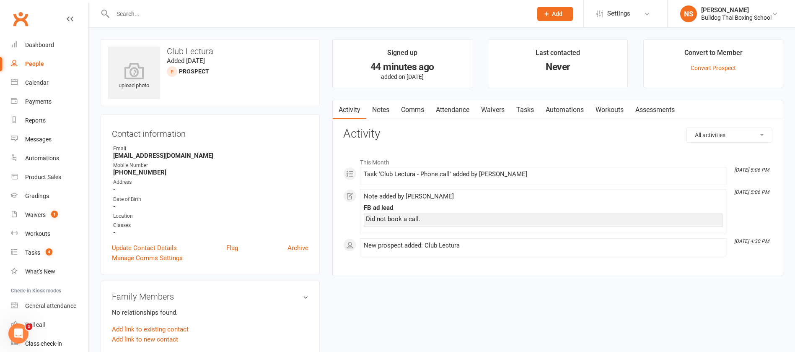
click at [381, 107] on link "Notes" at bounding box center [380, 109] width 29 height 19
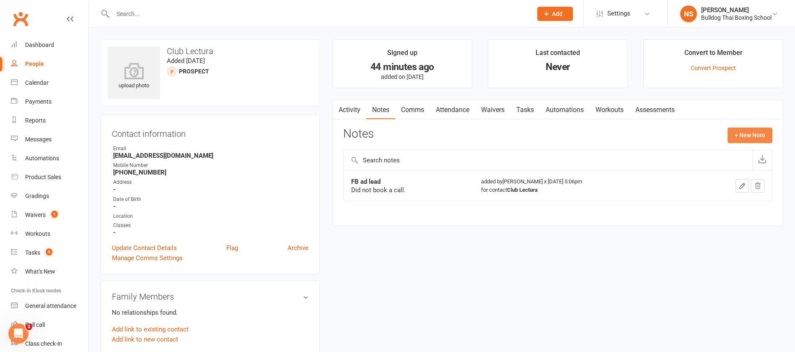
click at [745, 135] on button "+ New Note" at bounding box center [750, 134] width 45 height 15
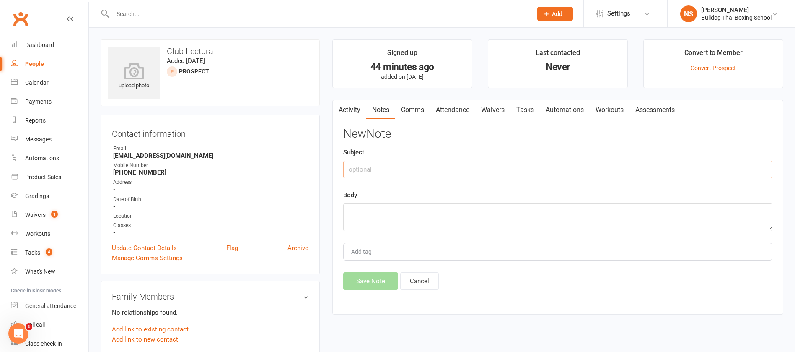
click at [388, 163] on input "text" at bounding box center [557, 170] width 429 height 18
type input "called"
click at [374, 208] on textarea at bounding box center [557, 217] width 429 height 28
type textarea "NA"
drag, startPoint x: 388, startPoint y: 275, endPoint x: 386, endPoint y: 270, distance: 4.9
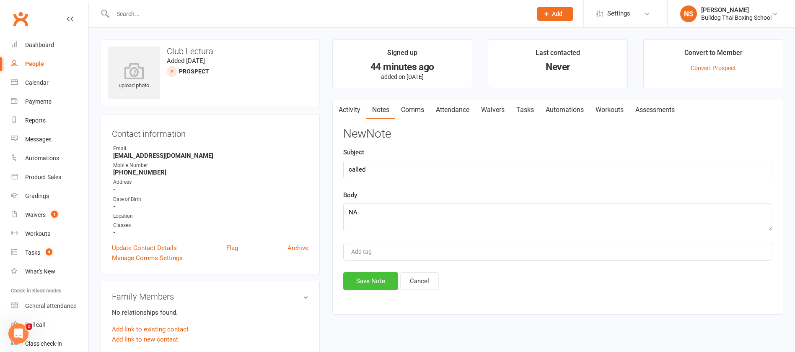
click at [387, 275] on button "Save Note" at bounding box center [370, 281] width 55 height 18
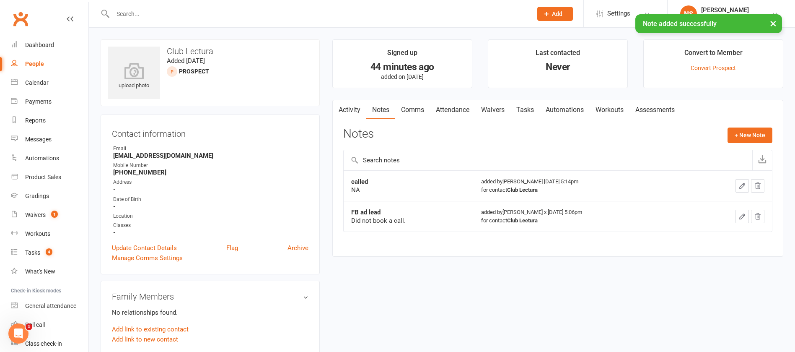
click at [526, 109] on link "Tasks" at bounding box center [525, 109] width 29 height 19
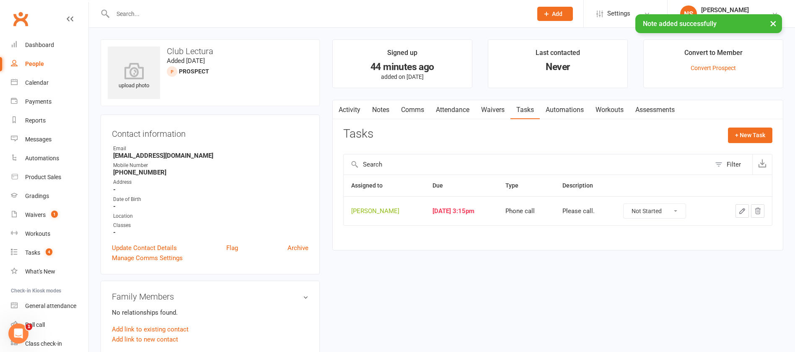
click at [742, 209] on icon "button" at bounding box center [743, 211] width 8 height 8
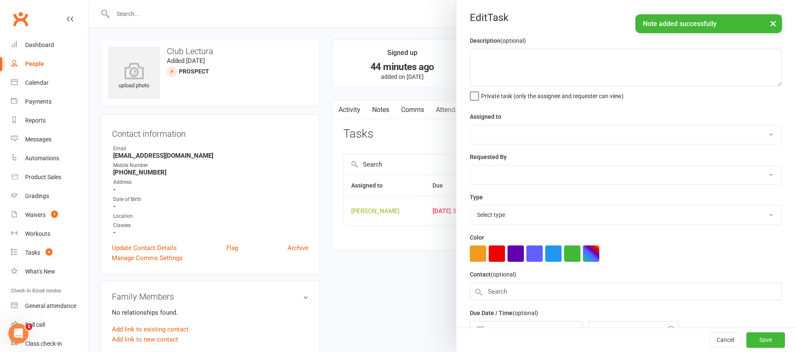
type textarea "Please call."
select select "12940"
select select "45795"
type input "[DATE]"
type input "3:15pm"
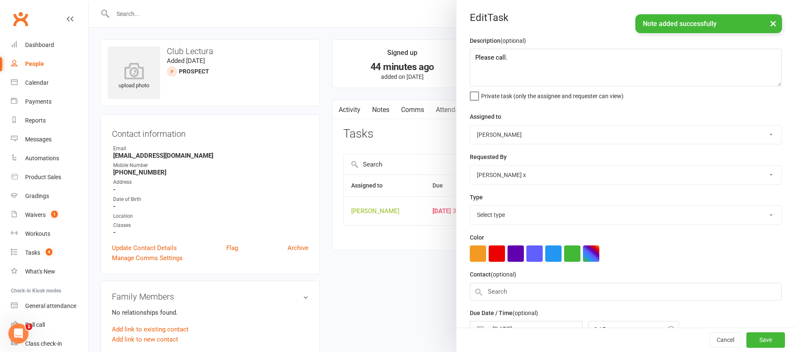
select select "12048"
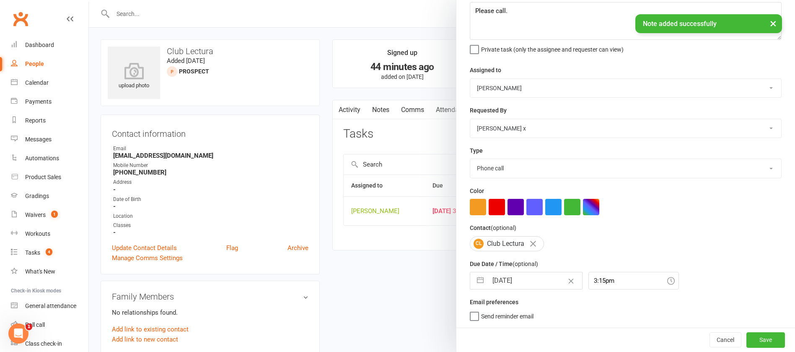
select select "6"
select select "2025"
select select "7"
select select "2025"
select select "8"
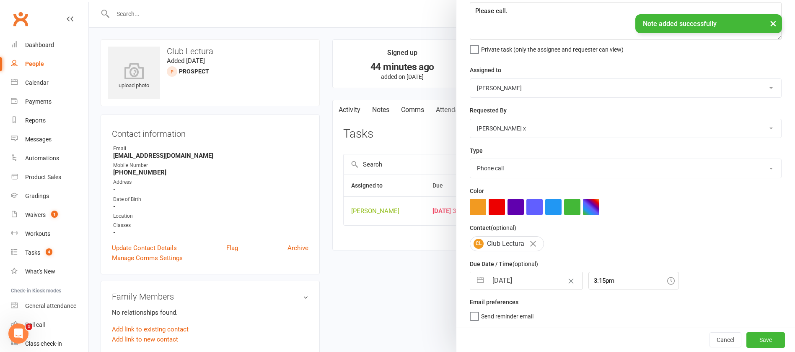
select select "2025"
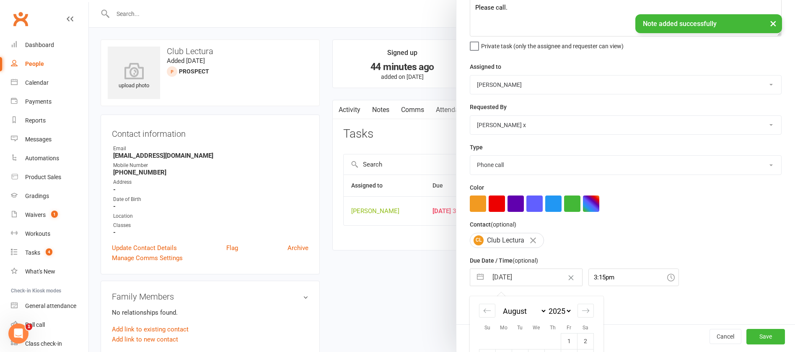
click at [537, 279] on input "[DATE]" at bounding box center [535, 277] width 94 height 17
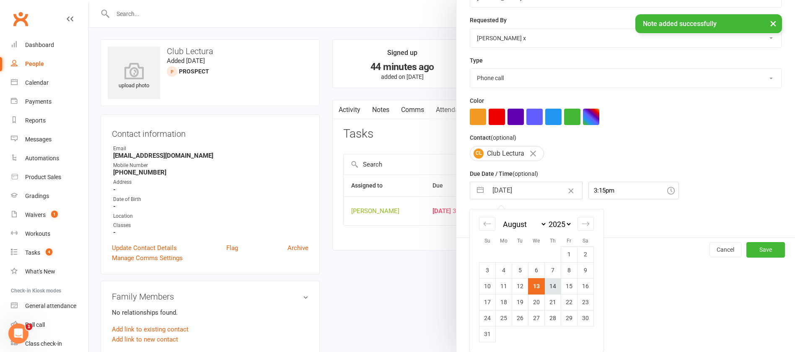
click at [548, 286] on td "14" at bounding box center [553, 286] width 16 height 16
type input "[DATE]"
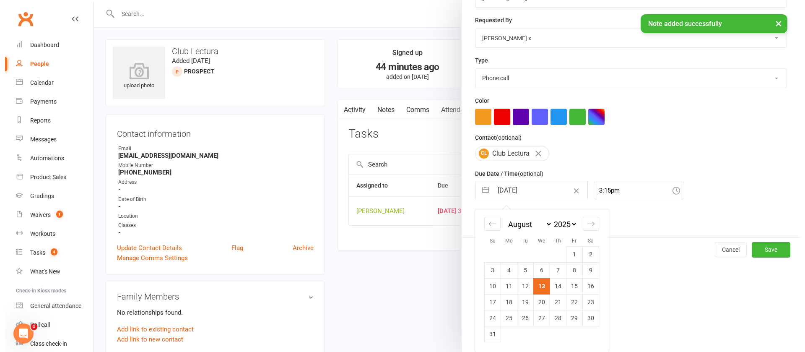
scroll to position [50, 0]
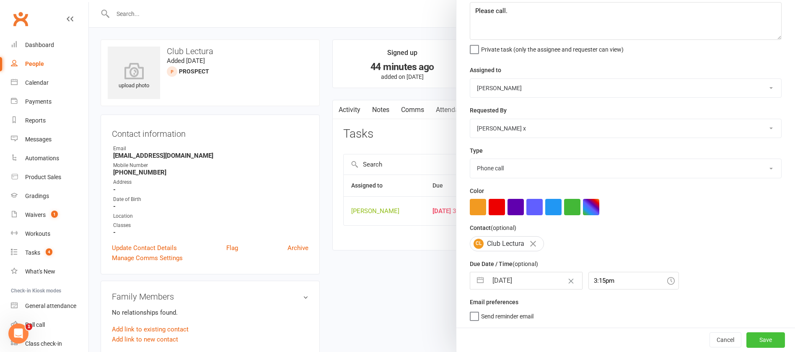
click at [751, 343] on button "Save" at bounding box center [766, 339] width 39 height 15
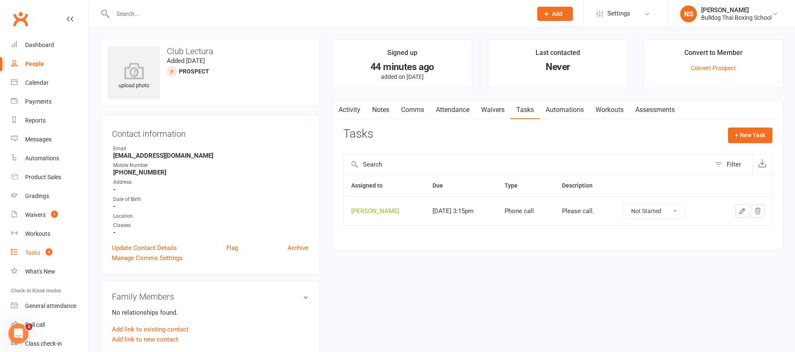
click at [34, 249] on div "Tasks" at bounding box center [32, 252] width 15 height 7
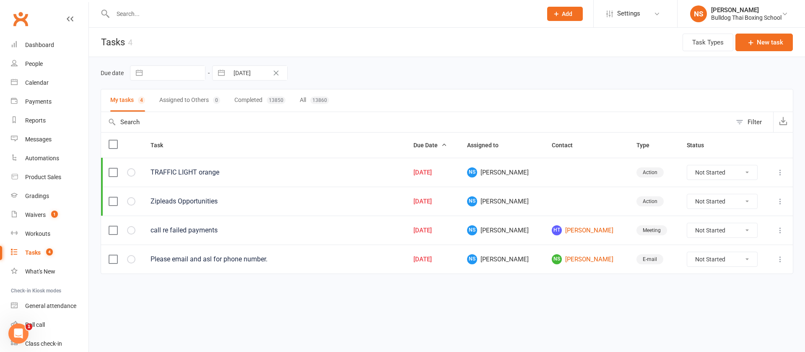
click at [778, 201] on icon at bounding box center [780, 201] width 8 height 8
click at [745, 231] on link "Edit" at bounding box center [743, 234] width 83 height 17
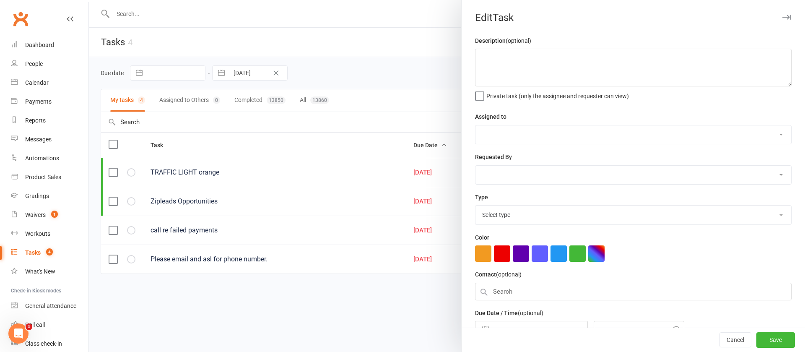
type textarea "Zipleads Opportunities"
select select "12940"
type input "[DATE]"
type input "9:15am"
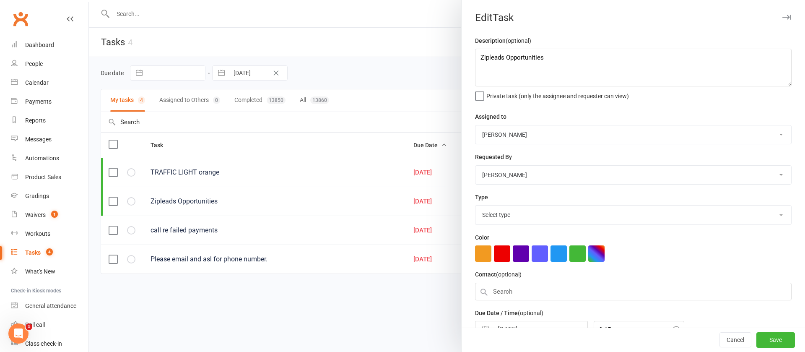
select select "26436"
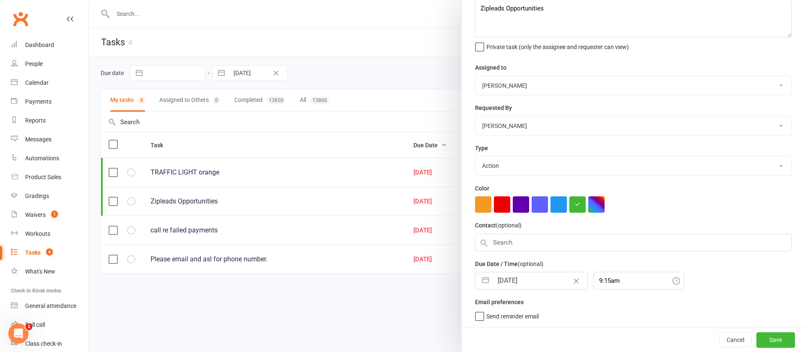
click at [534, 273] on input "[DATE]" at bounding box center [540, 280] width 94 height 17
select select "6"
select select "2025"
select select "7"
select select "2025"
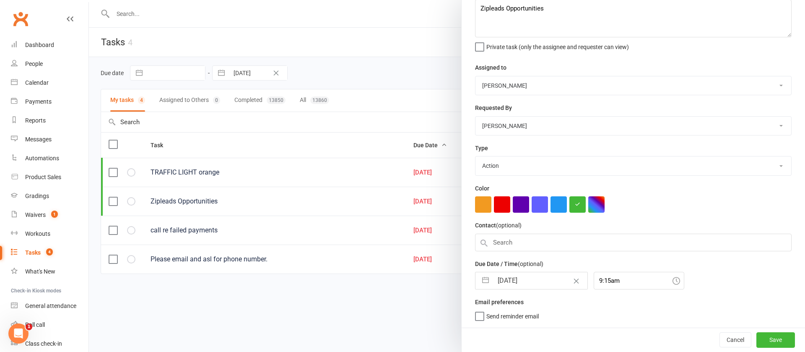
select select "8"
select select "2025"
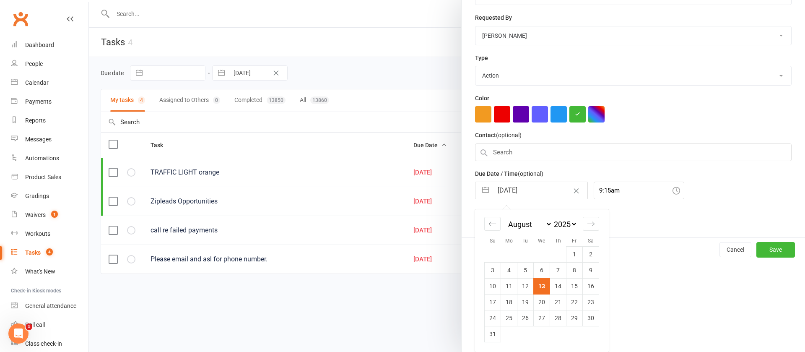
click at [535, 300] on td "20" at bounding box center [542, 302] width 16 height 16
type input "[DATE]"
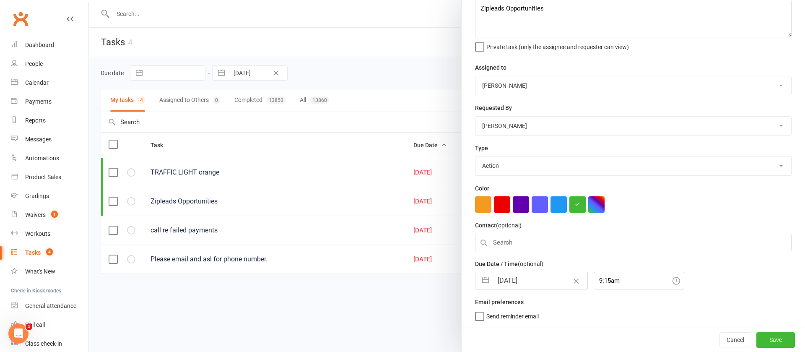
scroll to position [52, 0]
click at [764, 339] on button "Save" at bounding box center [775, 339] width 39 height 15
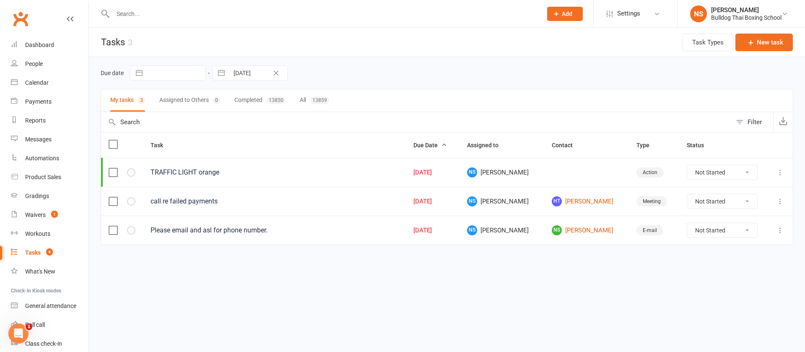
click at [778, 173] on icon at bounding box center [780, 172] width 8 height 8
click at [735, 205] on link "Edit" at bounding box center [743, 205] width 83 height 17
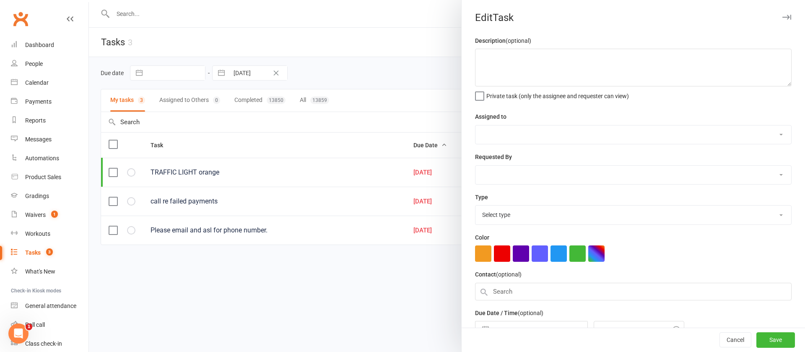
type textarea "TRAFFIC LIGHT orange"
select select "12940"
type input "[DATE]"
type input "5:00am"
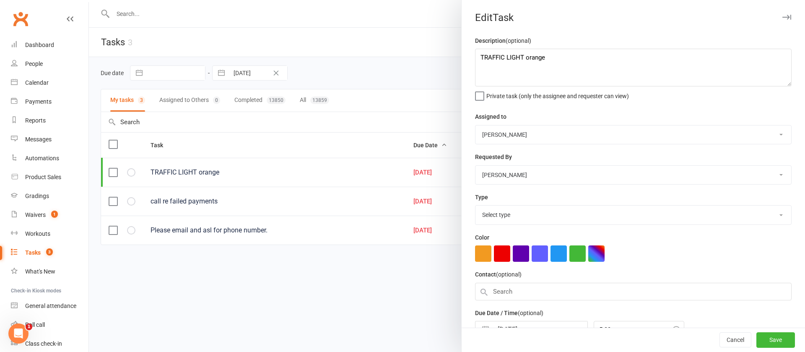
select select "26436"
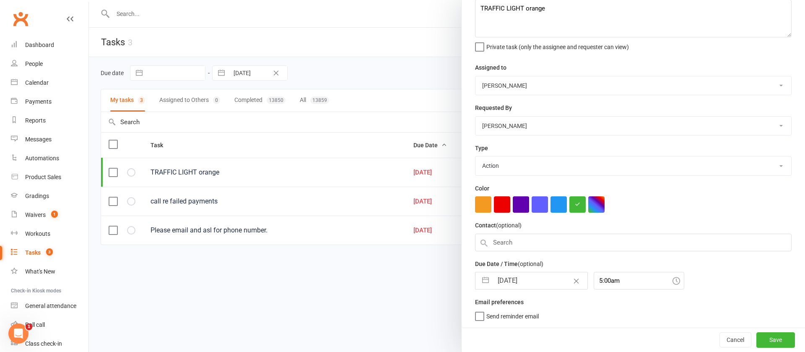
click at [542, 279] on input "[DATE]" at bounding box center [540, 280] width 94 height 17
select select "6"
select select "2025"
select select "7"
select select "2025"
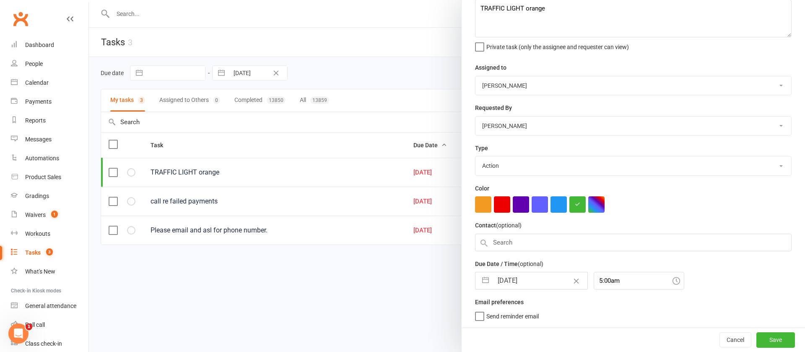
select select "8"
select select "2025"
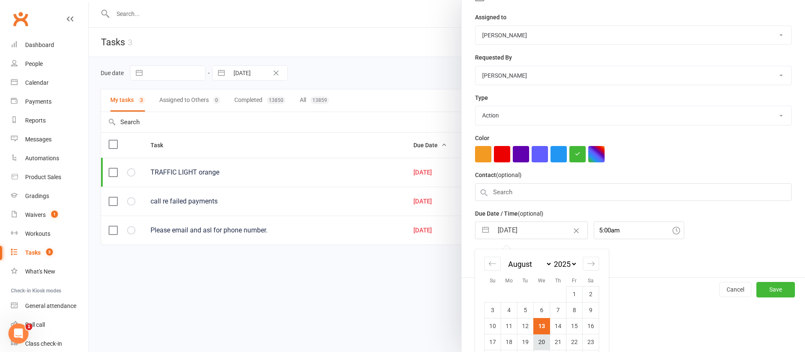
scroll to position [142, 0]
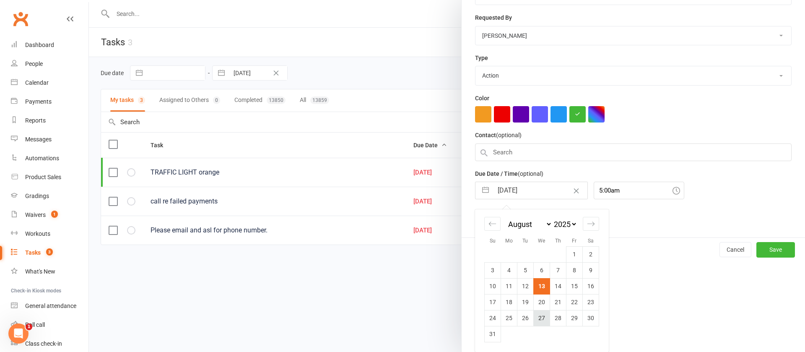
click at [535, 316] on td "27" at bounding box center [542, 318] width 16 height 16
type input "[DATE]"
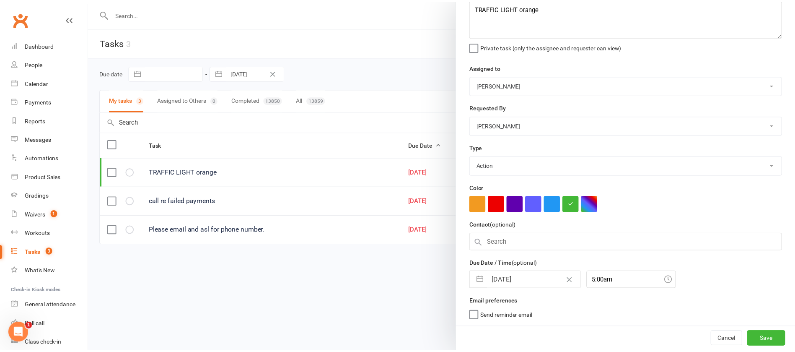
scroll to position [52, 0]
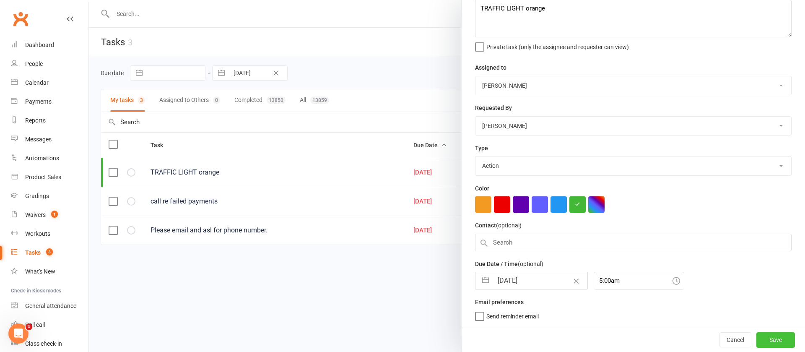
click at [758, 342] on button "Save" at bounding box center [775, 339] width 39 height 15
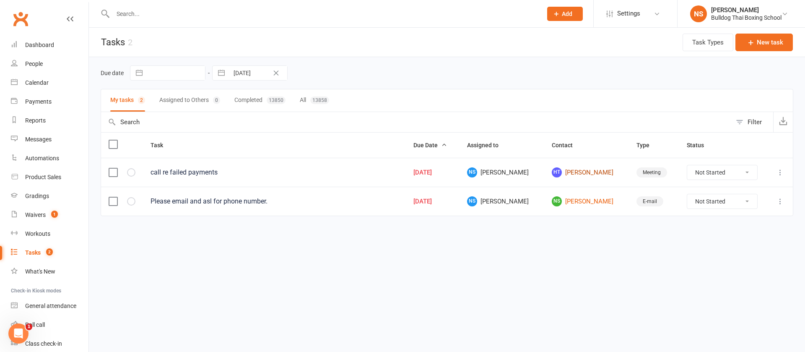
click at [553, 174] on link "[PERSON_NAME]" at bounding box center [587, 172] width 70 height 10
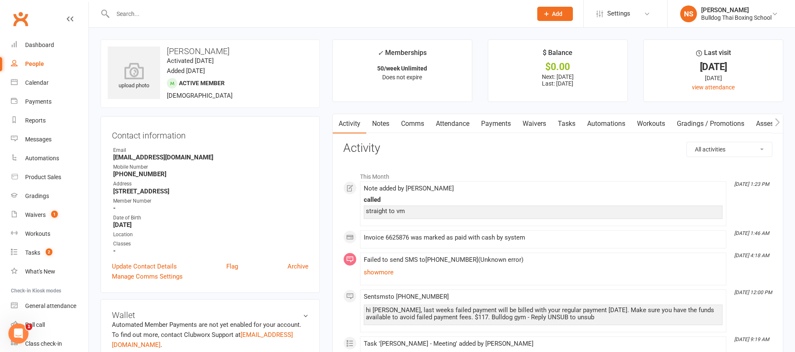
click at [568, 121] on link "Tasks" at bounding box center [566, 123] width 29 height 19
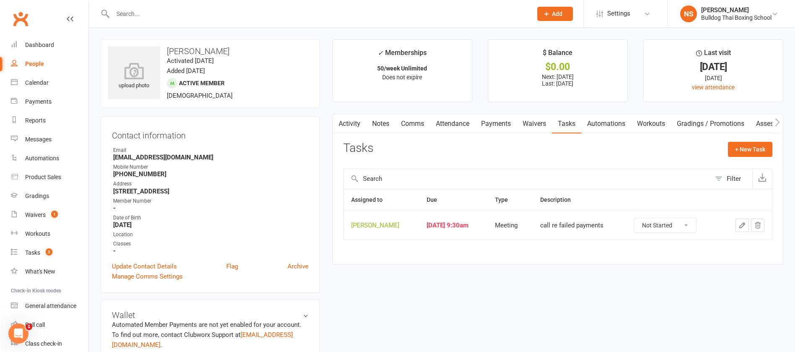
click at [381, 125] on link "Notes" at bounding box center [380, 123] width 29 height 19
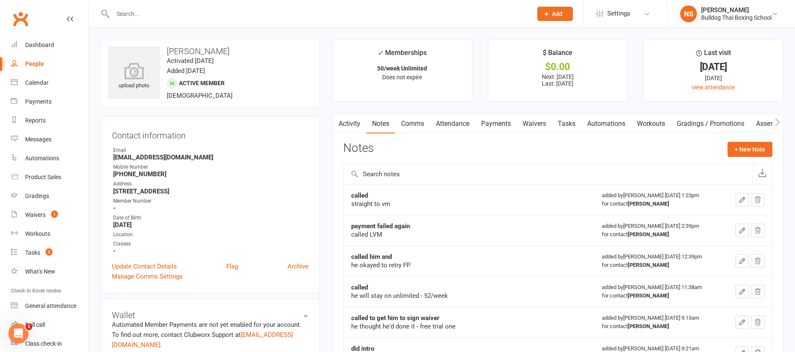
click at [741, 199] on icon "button" at bounding box center [743, 200] width 8 height 8
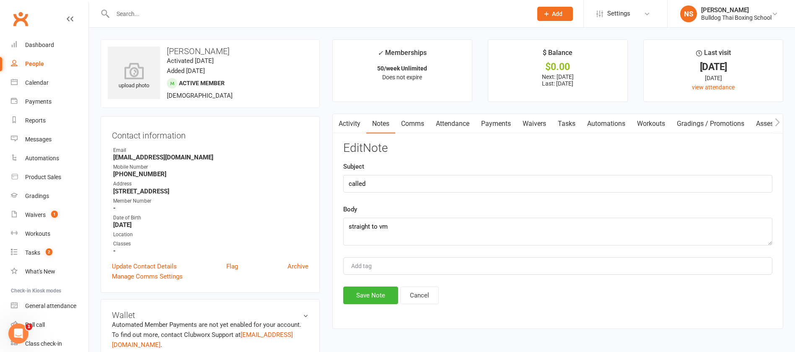
drag, startPoint x: 398, startPoint y: 225, endPoint x: 405, endPoint y: 212, distance: 14.4
click at [398, 224] on textarea "straight to vm" at bounding box center [557, 232] width 429 height 28
type textarea "straight to vm send sms"
click at [362, 294] on button "Save Note" at bounding box center [370, 295] width 55 height 18
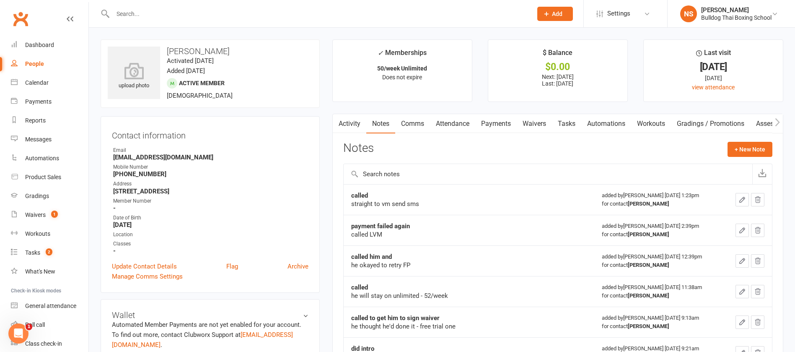
click at [741, 197] on icon "button" at bounding box center [743, 200] width 8 height 8
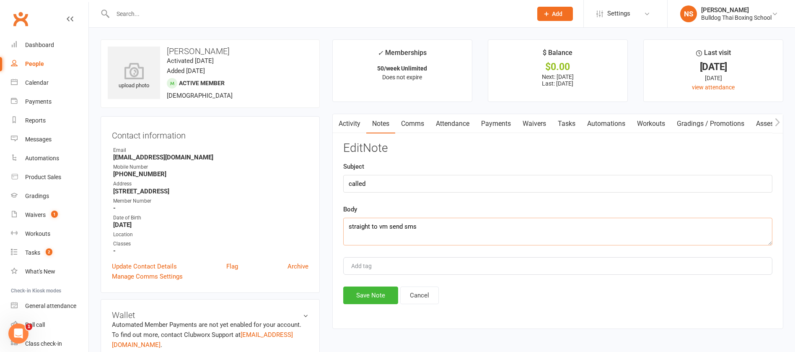
click at [465, 229] on textarea "straight to vm send sms" at bounding box center [557, 232] width 429 height 28
type textarea "straight to vm send sms to call me"
click at [374, 294] on button "Save Note" at bounding box center [370, 295] width 55 height 18
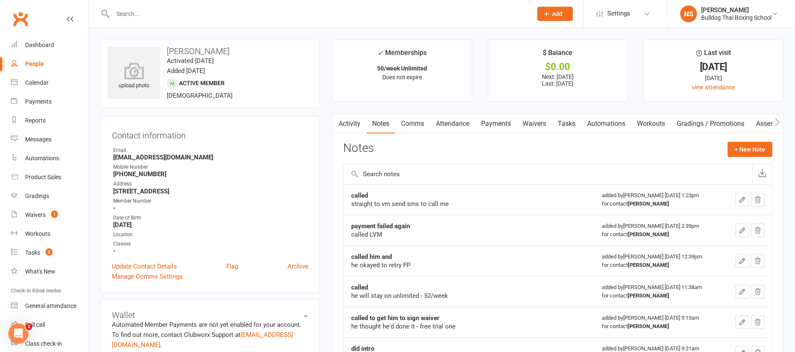
click at [570, 120] on link "Tasks" at bounding box center [566, 123] width 29 height 19
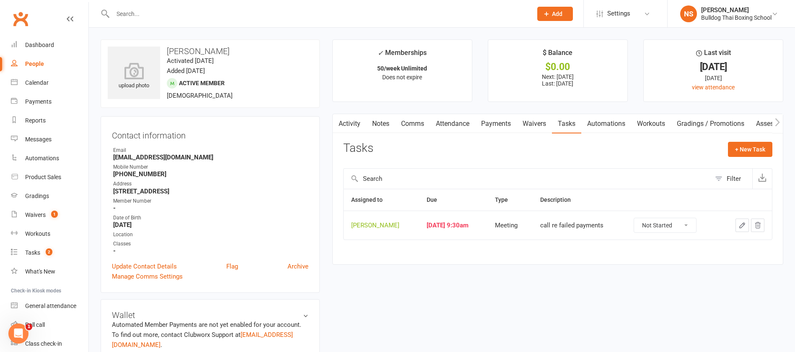
click at [741, 223] on icon "button" at bounding box center [743, 225] width 8 height 8
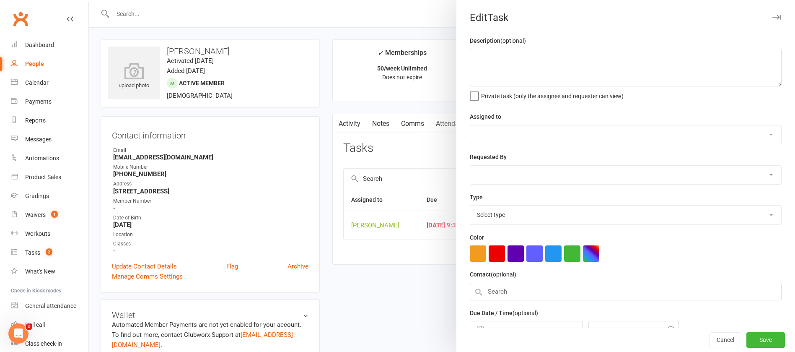
type textarea "call re failed payments"
select select "12940"
type input "[DATE]"
type input "9:30am"
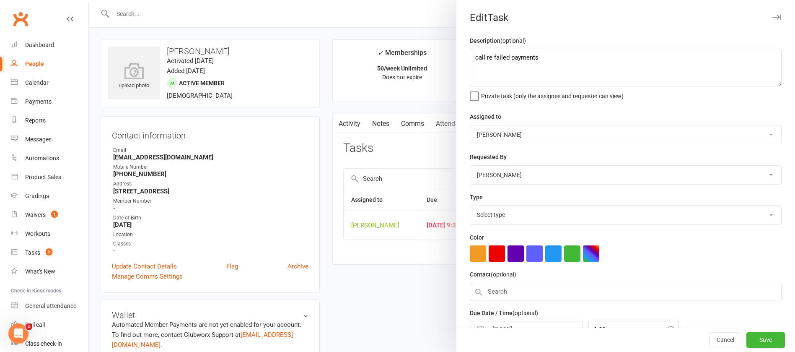
select select "12049"
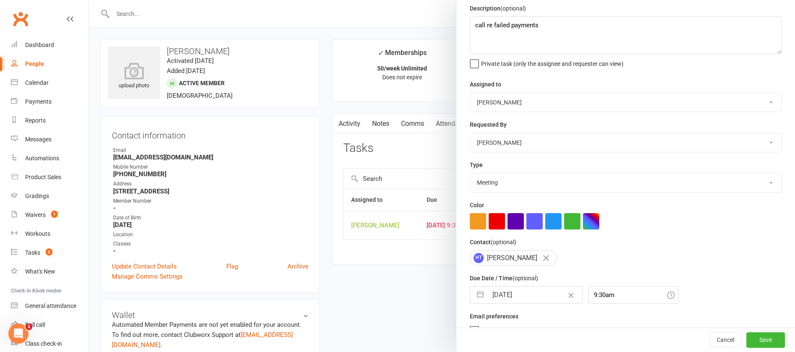
scroll to position [50, 0]
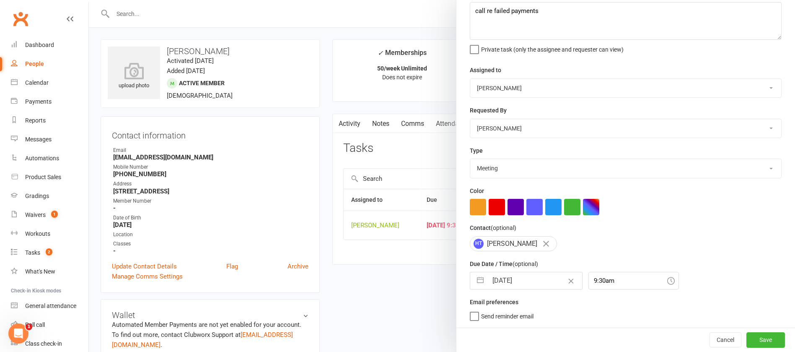
click at [526, 281] on input "[DATE]" at bounding box center [535, 280] width 94 height 17
select select "6"
select select "2025"
select select "7"
select select "2025"
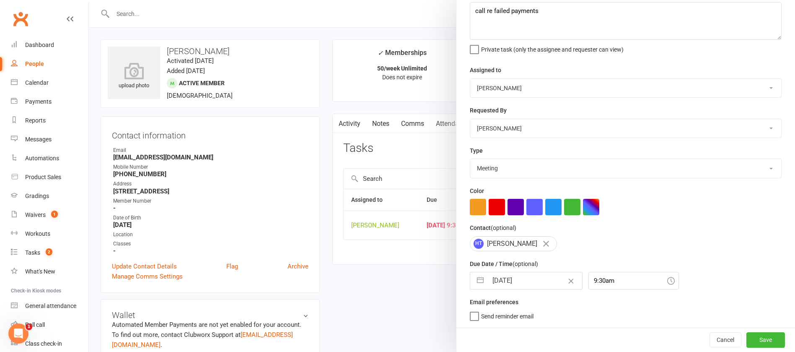
select select "8"
select select "2025"
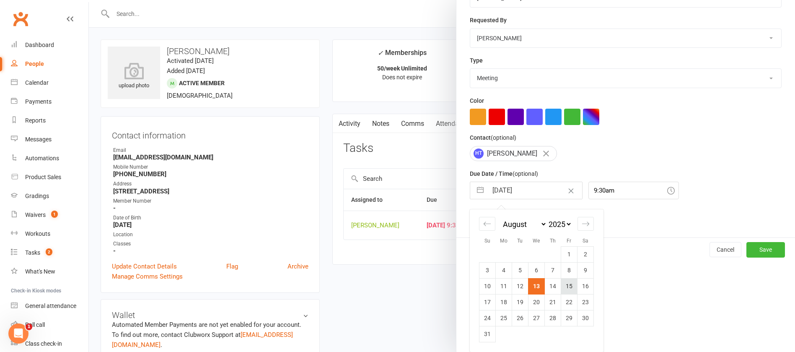
click at [562, 287] on td "15" at bounding box center [569, 286] width 16 height 16
type input "[DATE]"
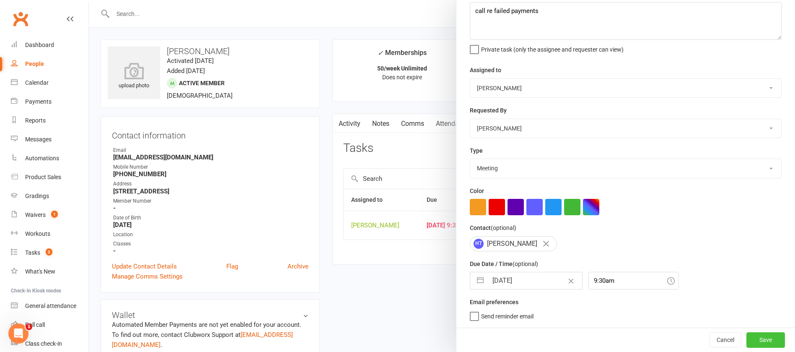
click at [754, 339] on button "Save" at bounding box center [766, 339] width 39 height 15
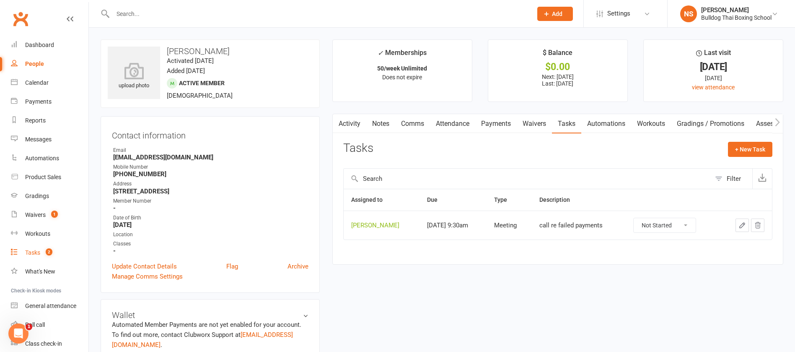
click at [29, 251] on div "Tasks" at bounding box center [32, 252] width 15 height 7
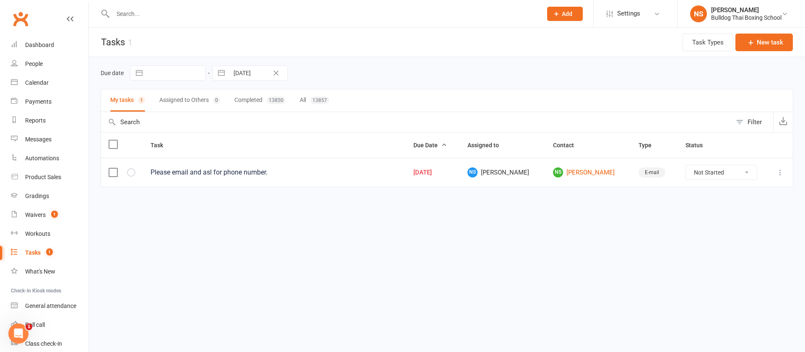
click at [783, 170] on icon at bounding box center [780, 172] width 8 height 8
click at [730, 205] on link "Edit" at bounding box center [743, 205] width 83 height 17
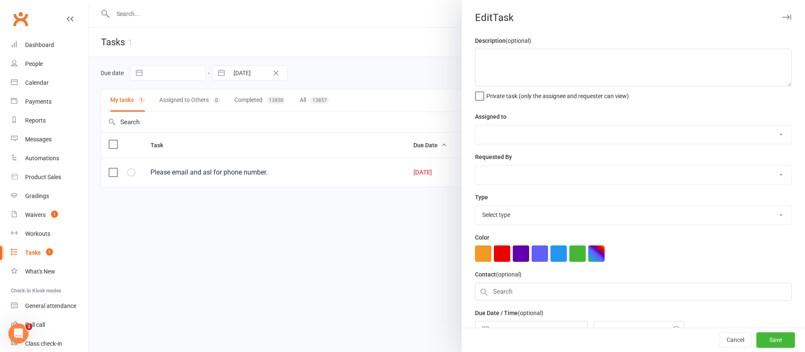
type textarea "Please email and asl for phone number."
select select "12940"
select select "45795"
type input "[DATE]"
type input "2:45pm"
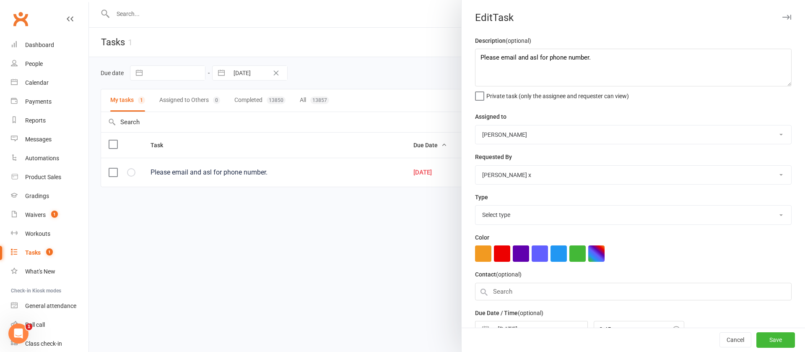
select select "12047"
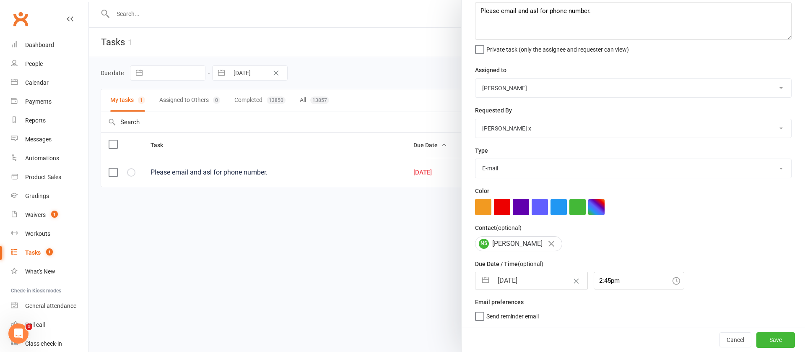
select select "6"
select select "2025"
select select "7"
select select "2025"
select select "8"
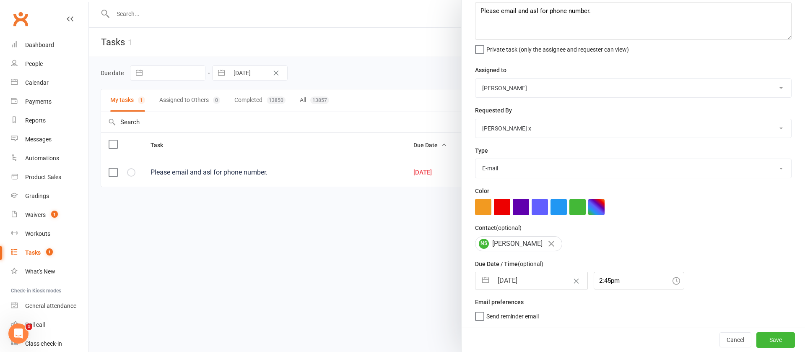
select select "2025"
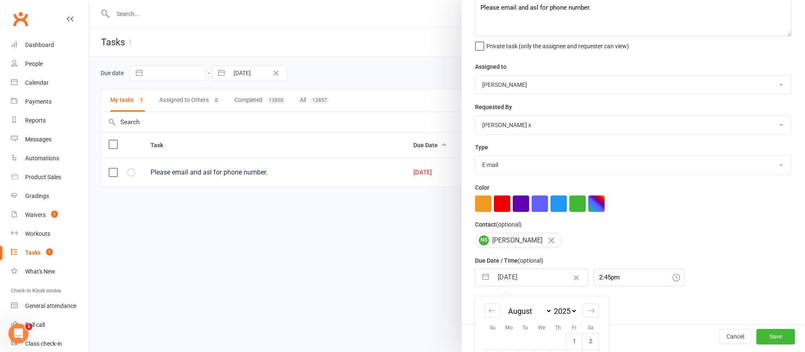
click at [532, 276] on input "[DATE]" at bounding box center [540, 277] width 94 height 17
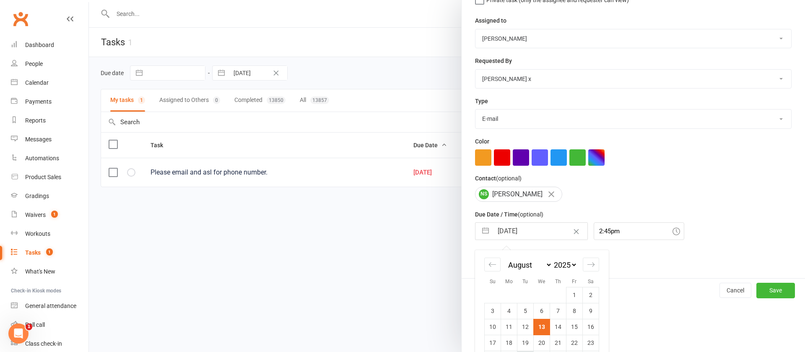
scroll to position [140, 0]
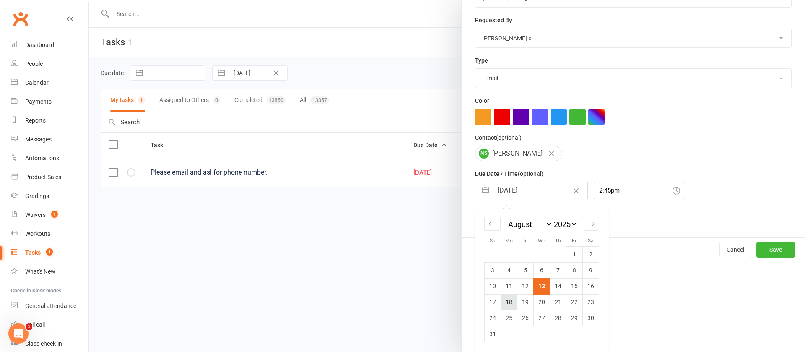
click at [507, 301] on td "18" at bounding box center [509, 302] width 16 height 16
type input "[DATE]"
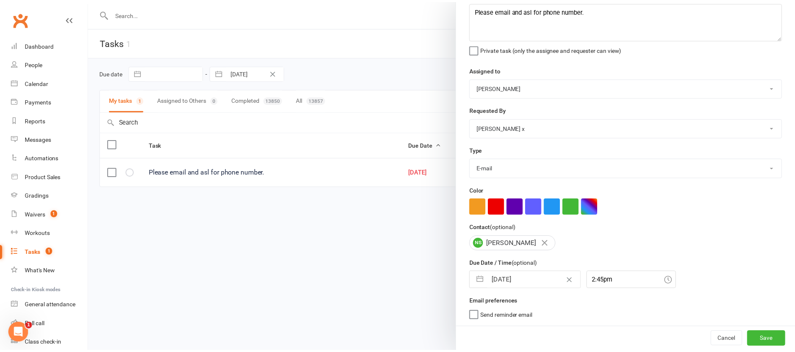
scroll to position [50, 0]
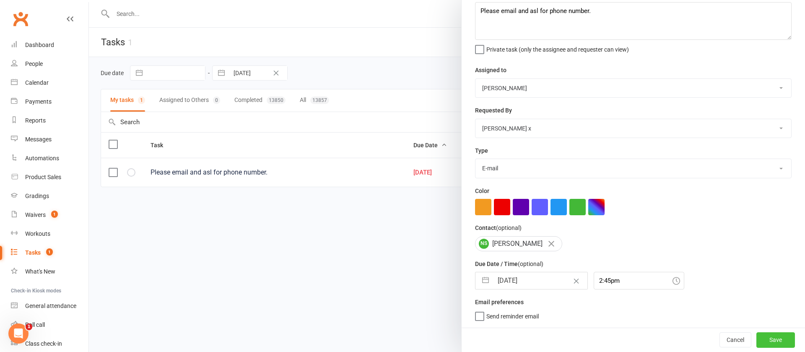
click at [756, 340] on button "Save" at bounding box center [775, 339] width 39 height 15
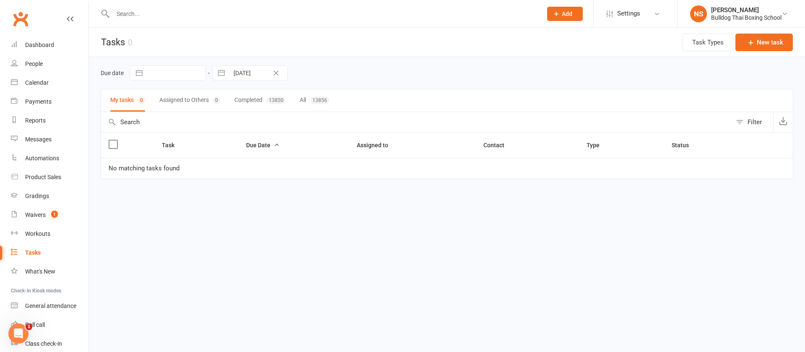
click at [31, 252] on div "Tasks" at bounding box center [33, 252] width 16 height 7
click at [276, 71] on icon "Clear Date" at bounding box center [276, 72] width 6 height 5
click at [258, 69] on input "text" at bounding box center [258, 73] width 58 height 14
select select "6"
select select "2025"
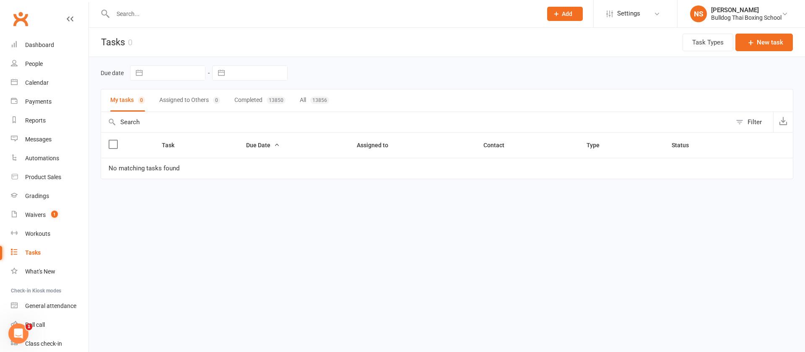
select select "7"
select select "2025"
select select "8"
select select "2025"
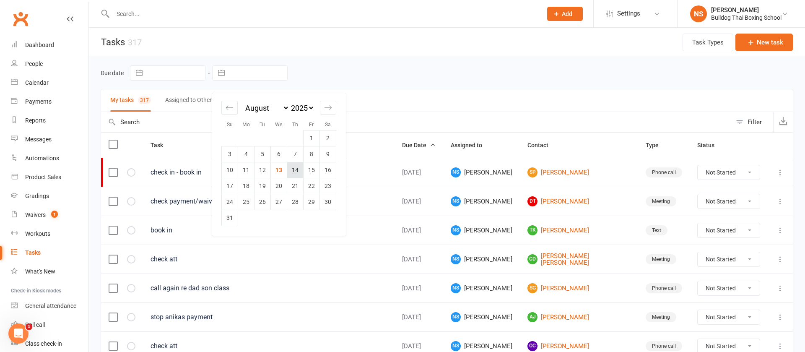
click at [296, 169] on td "14" at bounding box center [295, 170] width 16 height 16
type input "[DATE]"
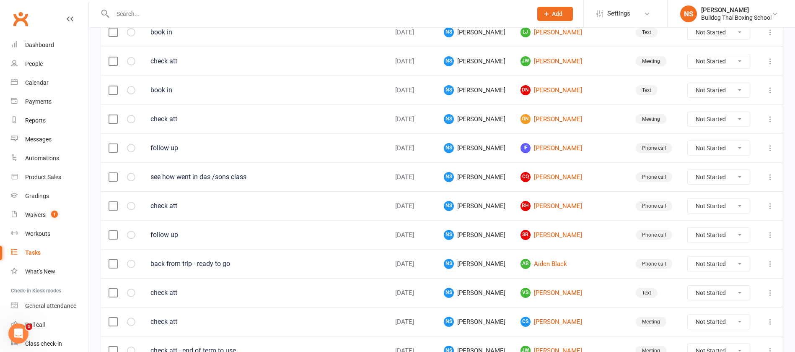
scroll to position [592, 0]
